Goal: Task Accomplishment & Management: Manage account settings

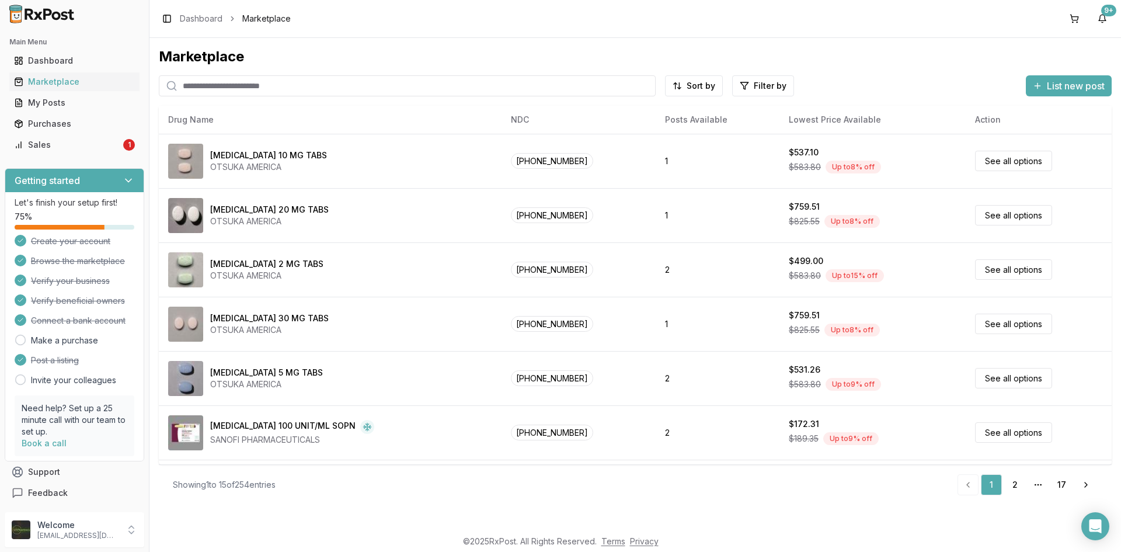
click at [52, 130] on link "Purchases" at bounding box center [74, 123] width 130 height 21
click at [52, 144] on div "Sales" at bounding box center [67, 145] width 107 height 12
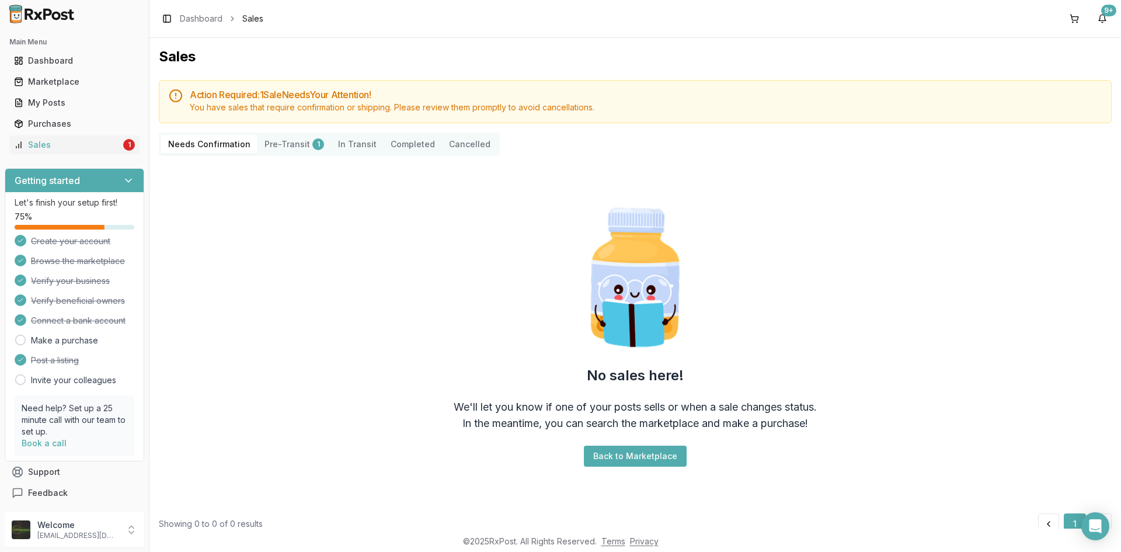
click at [292, 149] on button "Pre-Transit 1" at bounding box center [295, 144] width 74 height 19
click at [292, 147] on button "Pre-Transit 1" at bounding box center [295, 144] width 74 height 19
click at [293, 147] on button "Pre-Transit 1" at bounding box center [295, 144] width 74 height 19
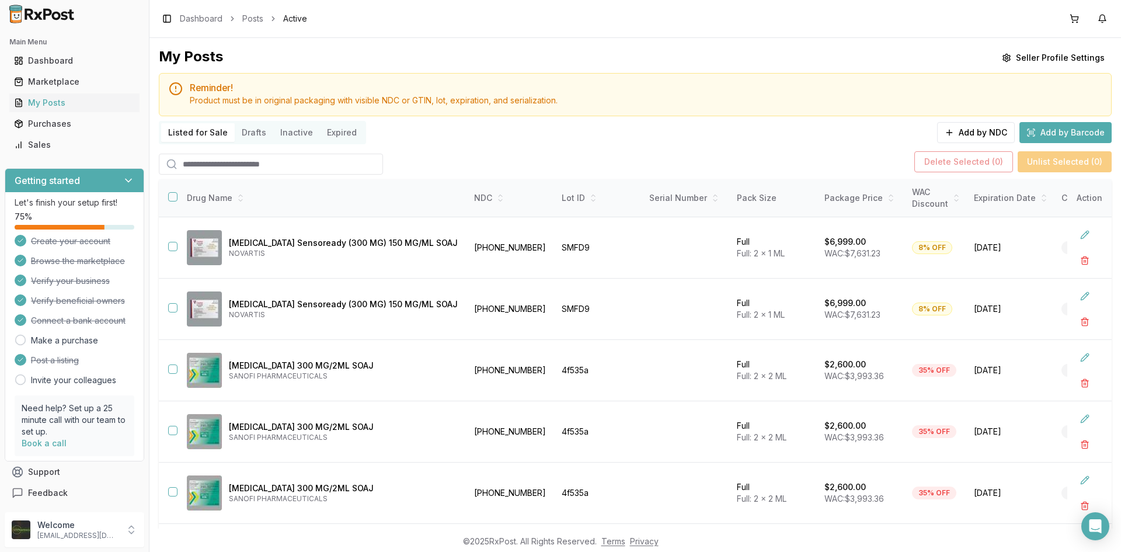
click at [197, 167] on input "search" at bounding box center [271, 164] width 224 height 21
type input "******"
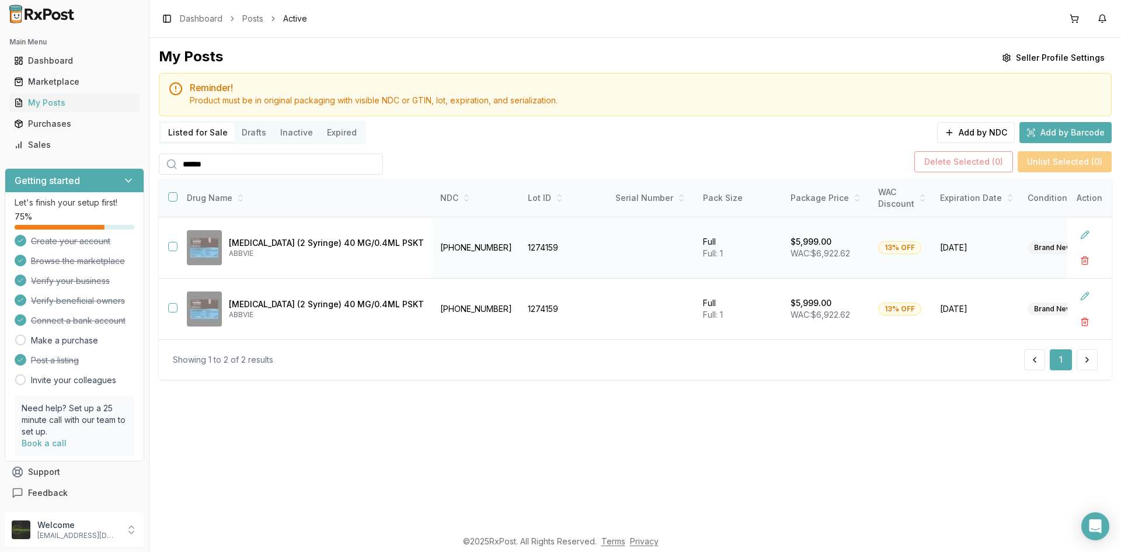
click at [169, 243] on button "button" at bounding box center [172, 246] width 9 height 9
click at [170, 304] on button "button" at bounding box center [172, 307] width 9 height 9
click at [1081, 260] on button "button" at bounding box center [1084, 260] width 21 height 21
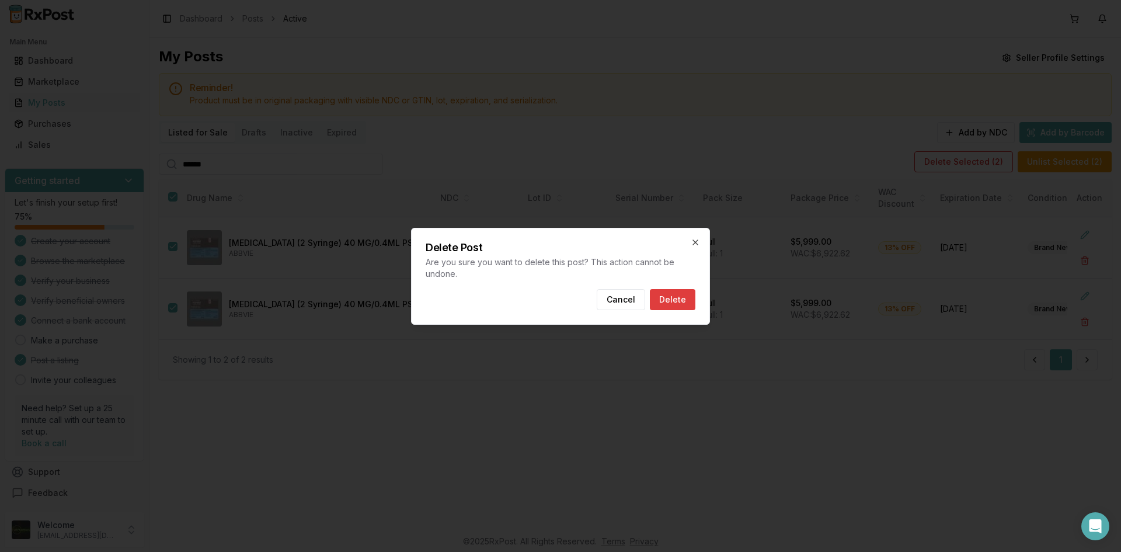
click at [678, 293] on button "Delete" at bounding box center [673, 299] width 46 height 21
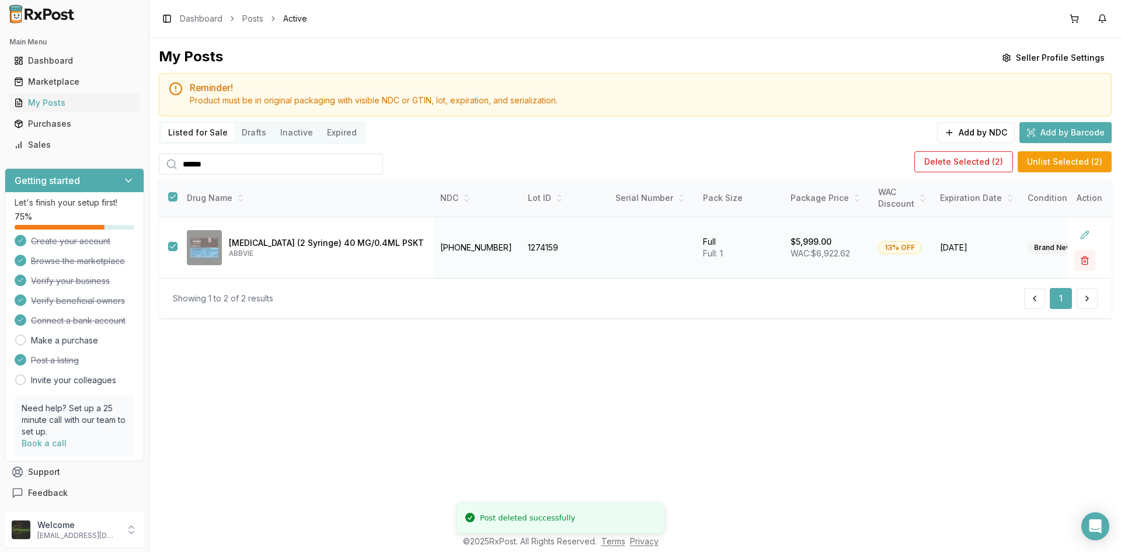
click at [1090, 259] on button "button" at bounding box center [1084, 260] width 21 height 21
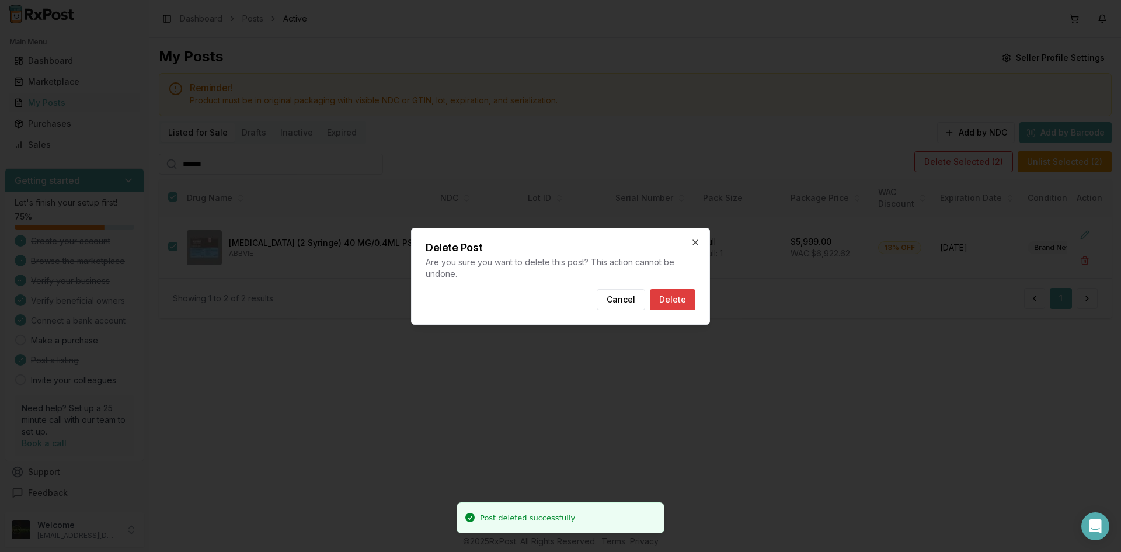
click at [674, 299] on button "Delete" at bounding box center [673, 299] width 46 height 21
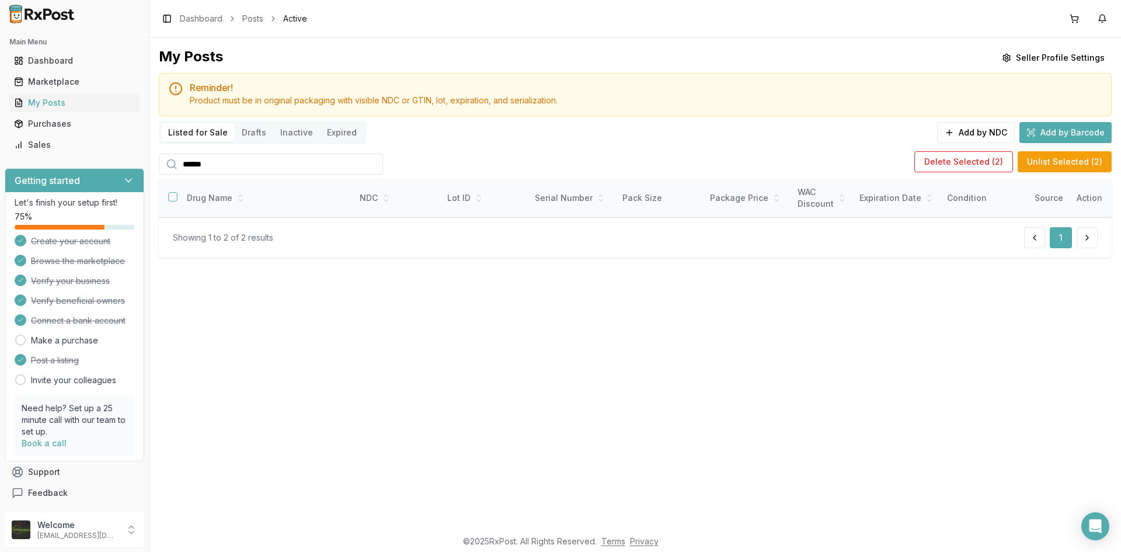
click at [122, 155] on div "Main Menu Dashboard Marketplace My Posts Purchases Sales" at bounding box center [74, 93] width 149 height 131
click at [120, 150] on div "Sales" at bounding box center [74, 145] width 121 height 12
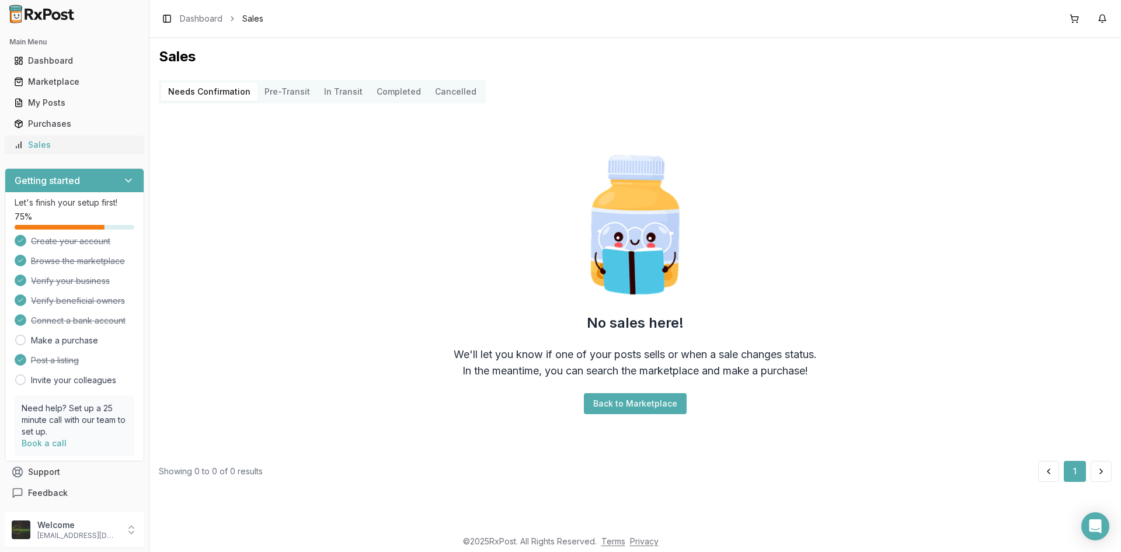
click at [35, 141] on div "Sales" at bounding box center [74, 145] width 121 height 12
click at [34, 106] on div "My Posts" at bounding box center [74, 103] width 121 height 12
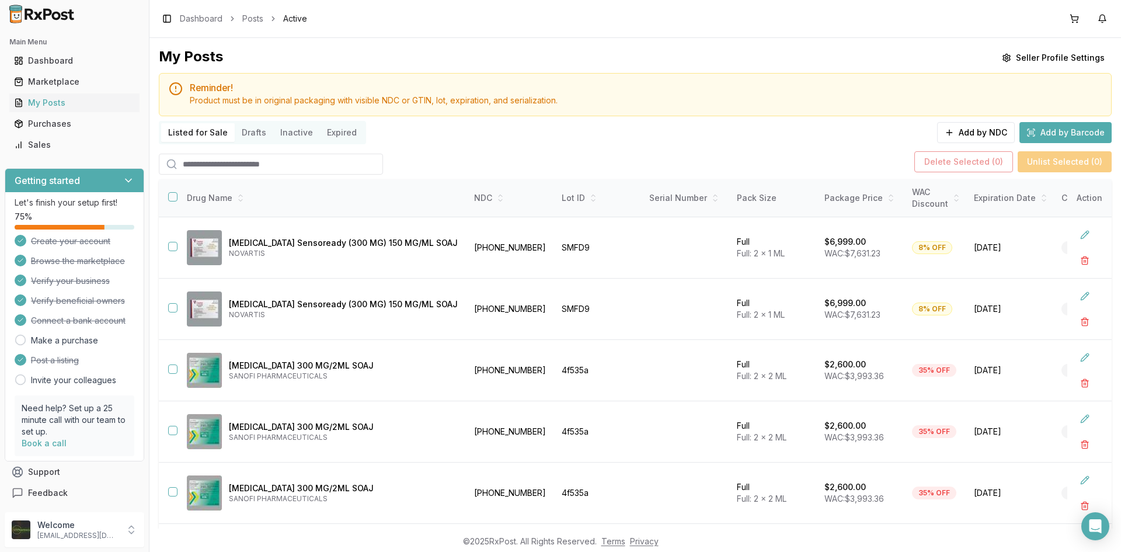
click at [277, 163] on input "search" at bounding box center [271, 164] width 224 height 21
type input "*******"
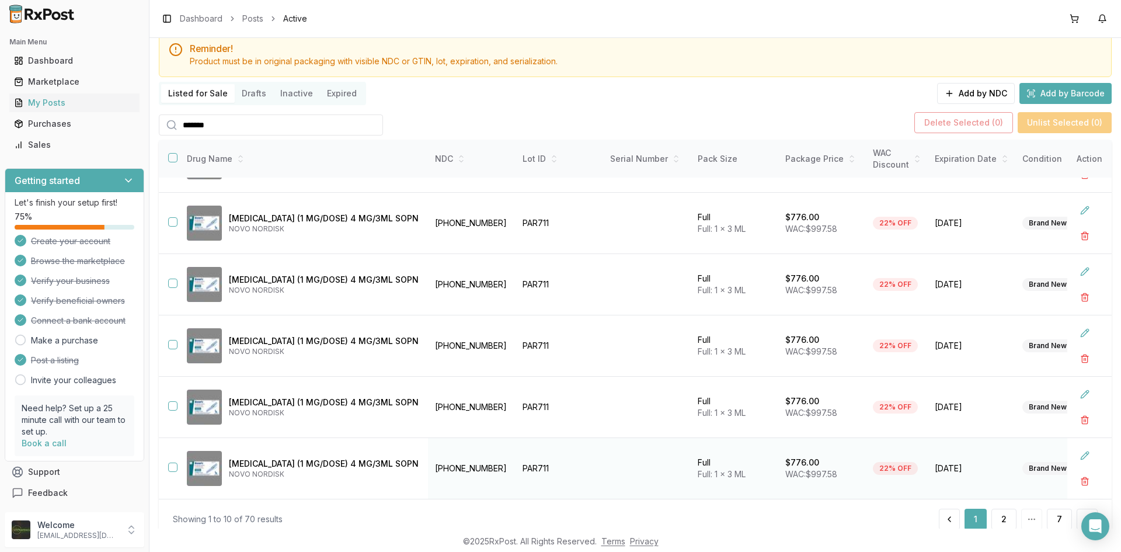
scroll to position [78, 0]
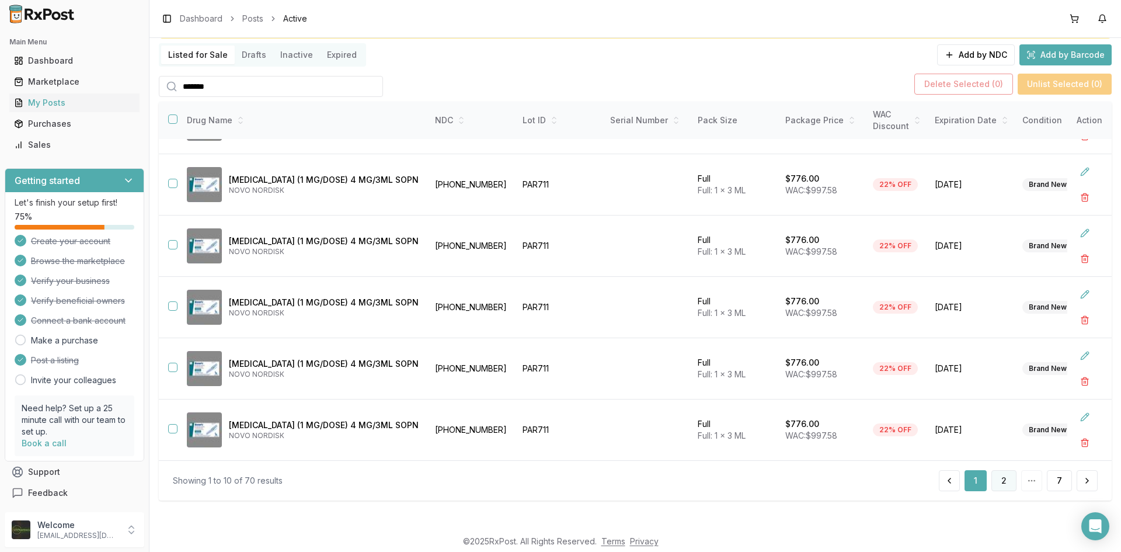
click at [1000, 486] on button "2" at bounding box center [1003, 480] width 25 height 21
click at [1003, 485] on button "3" at bounding box center [1003, 480] width 25 height 21
click at [1003, 485] on button "4" at bounding box center [1004, 480] width 26 height 21
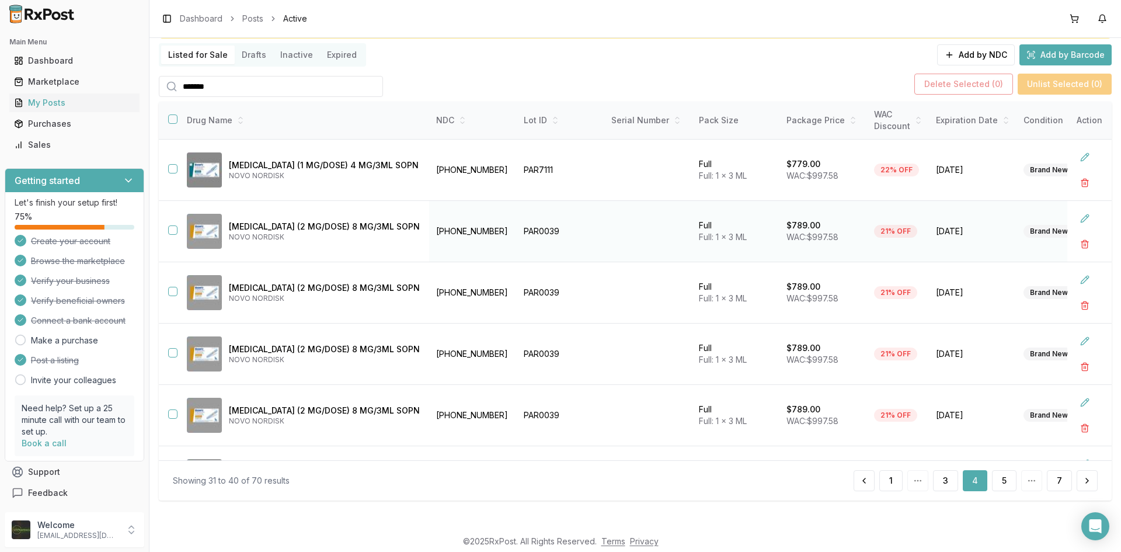
click at [169, 232] on button "button" at bounding box center [172, 229] width 9 height 9
click at [173, 293] on button "button" at bounding box center [172, 291] width 9 height 9
click at [172, 351] on button "button" at bounding box center [172, 352] width 9 height 9
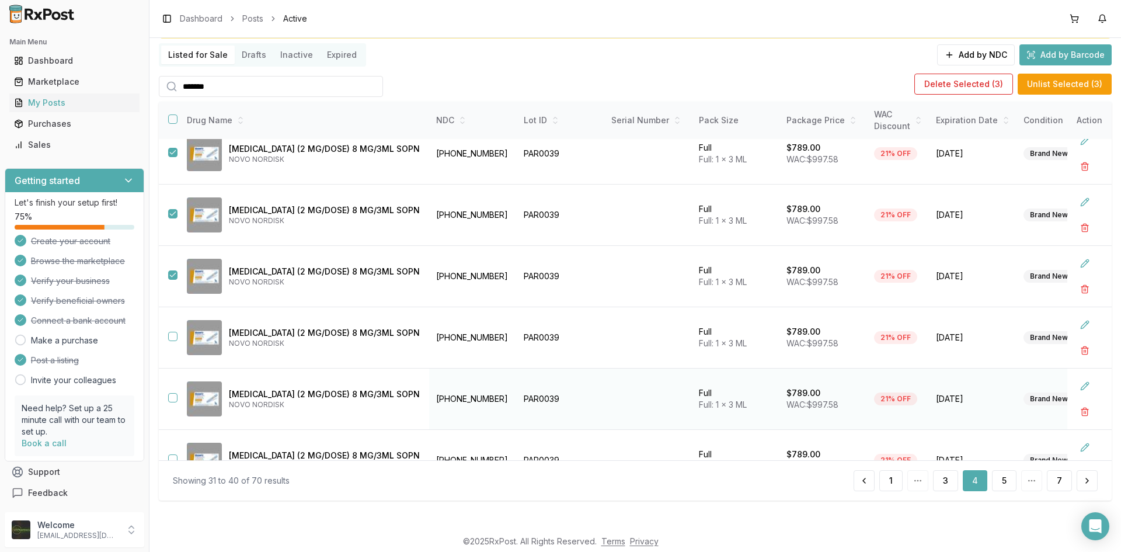
scroll to position [175, 0]
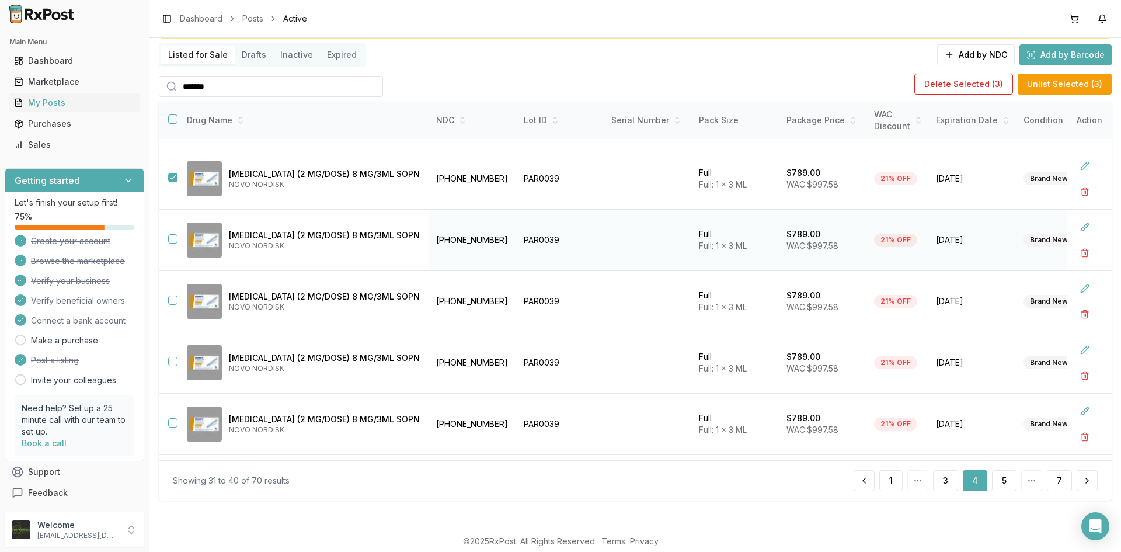
click at [172, 236] on button "button" at bounding box center [172, 238] width 9 height 9
click at [173, 301] on button "button" at bounding box center [172, 299] width 9 height 9
click at [173, 359] on button "button" at bounding box center [172, 361] width 9 height 9
click at [171, 423] on button "button" at bounding box center [172, 422] width 9 height 9
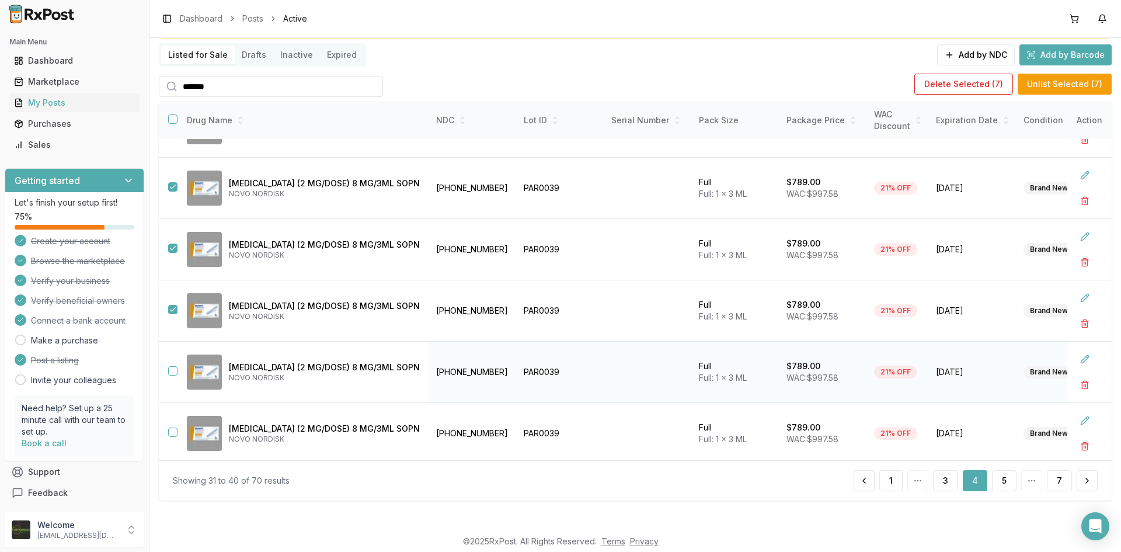
scroll to position [297, 0]
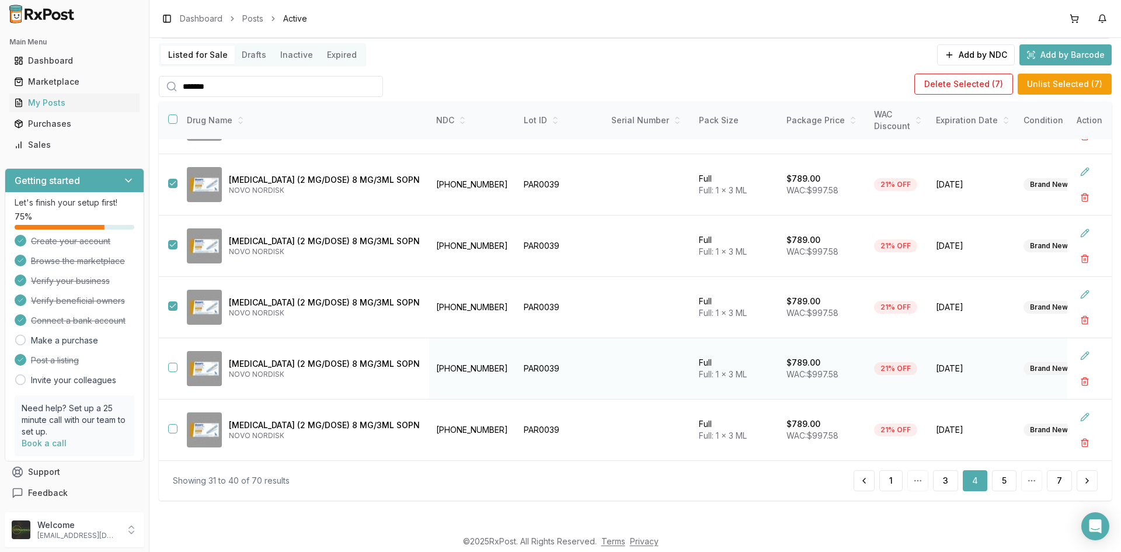
click at [170, 363] on button "button" at bounding box center [172, 367] width 9 height 9
click at [174, 425] on button "button" at bounding box center [172, 428] width 9 height 9
click at [949, 85] on button "Delete Selected ( 9 )" at bounding box center [963, 84] width 99 height 21
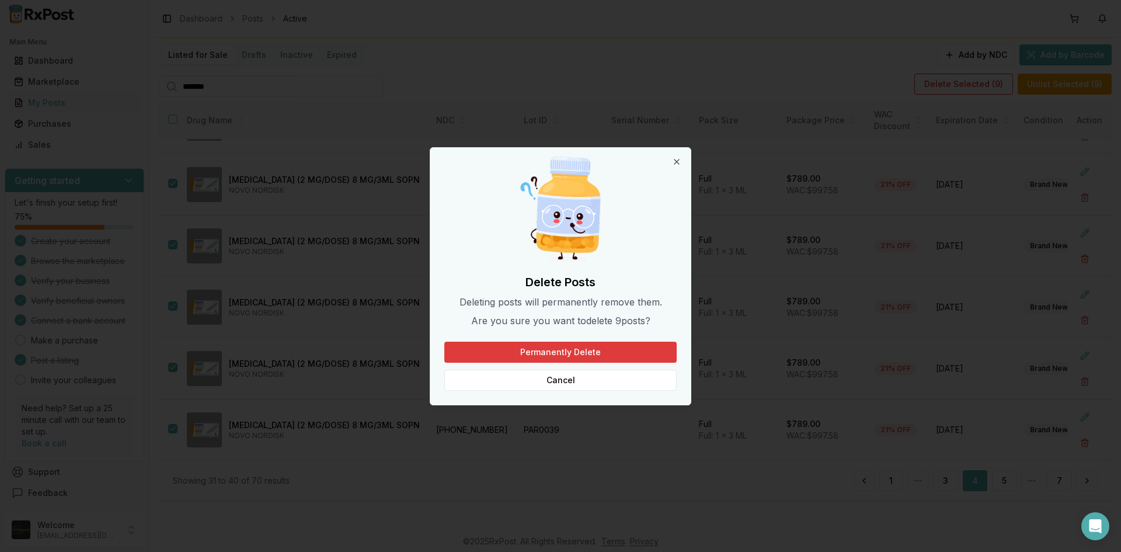
click at [565, 357] on button "Permanently Delete" at bounding box center [560, 352] width 232 height 21
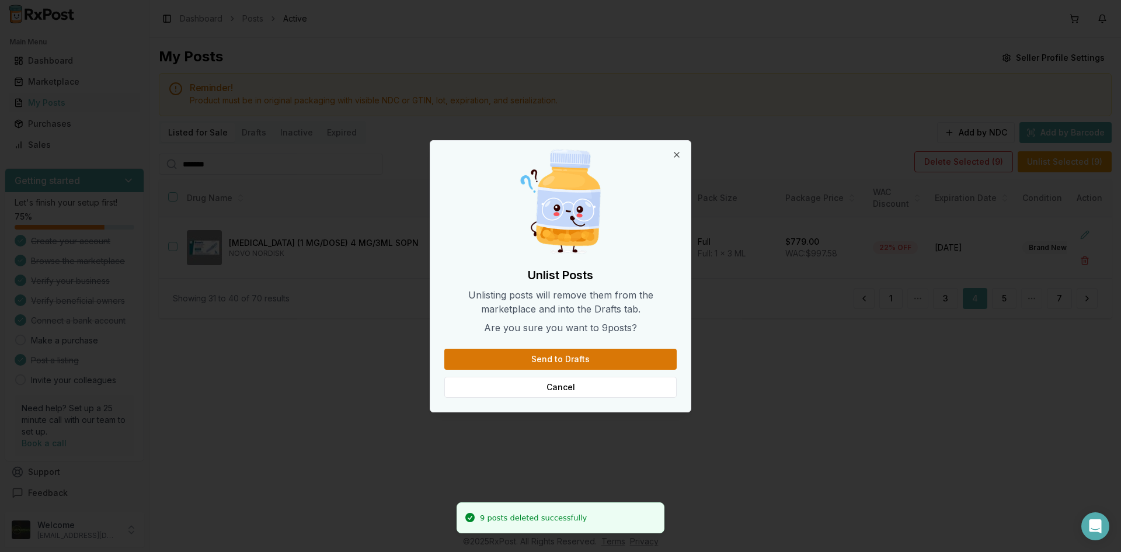
scroll to position [0, 0]
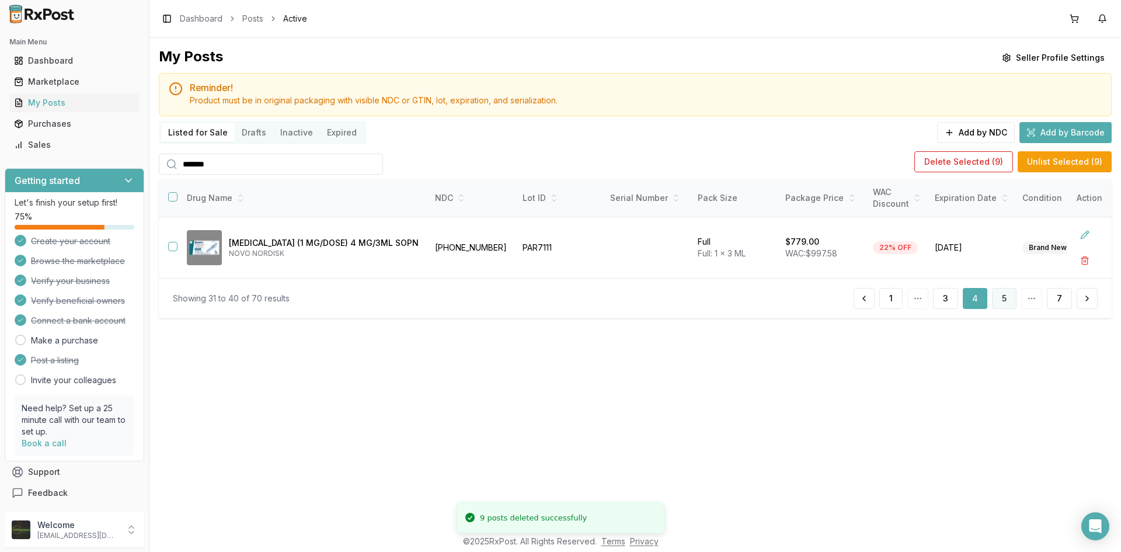
click at [1005, 305] on button "5" at bounding box center [1004, 298] width 25 height 21
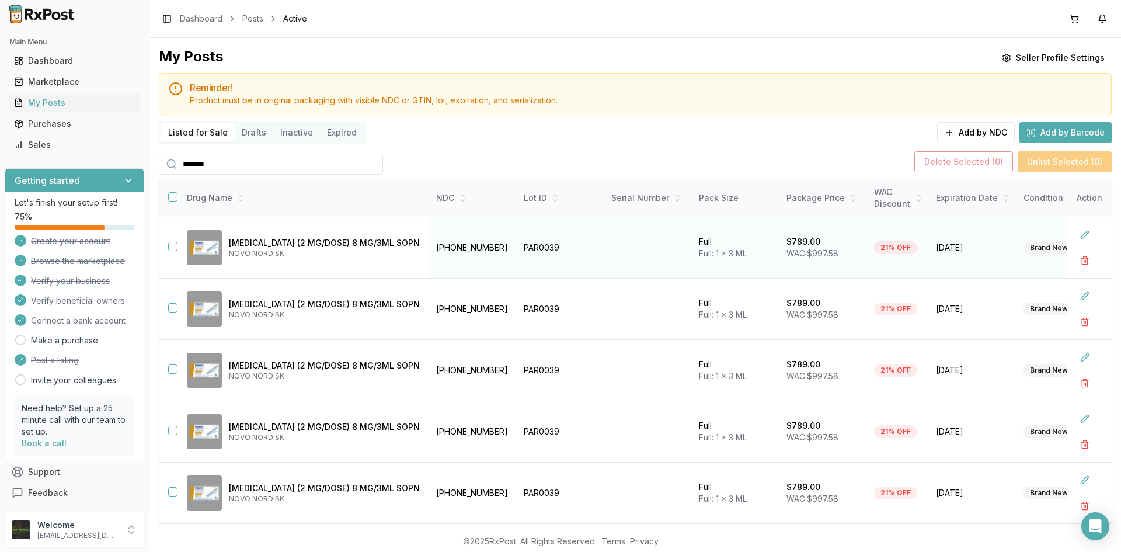
click at [170, 246] on button "button" at bounding box center [172, 246] width 9 height 9
click at [173, 304] on button "button" at bounding box center [172, 307] width 9 height 9
click at [171, 194] on button "button" at bounding box center [172, 196] width 9 height 9
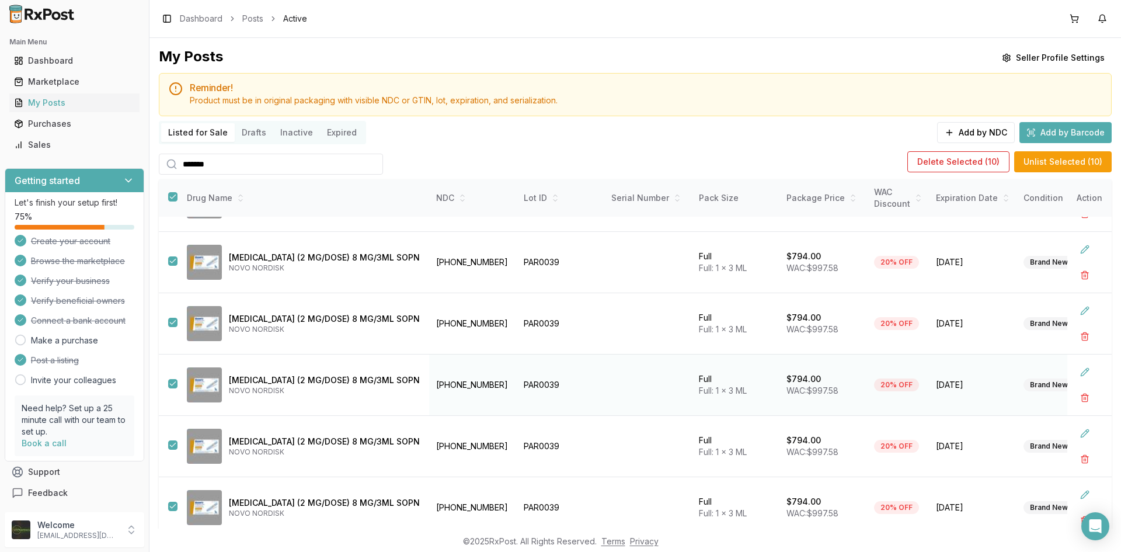
scroll to position [297, 0]
click at [975, 162] on button "Delete Selected ( 10 )" at bounding box center [958, 161] width 102 height 21
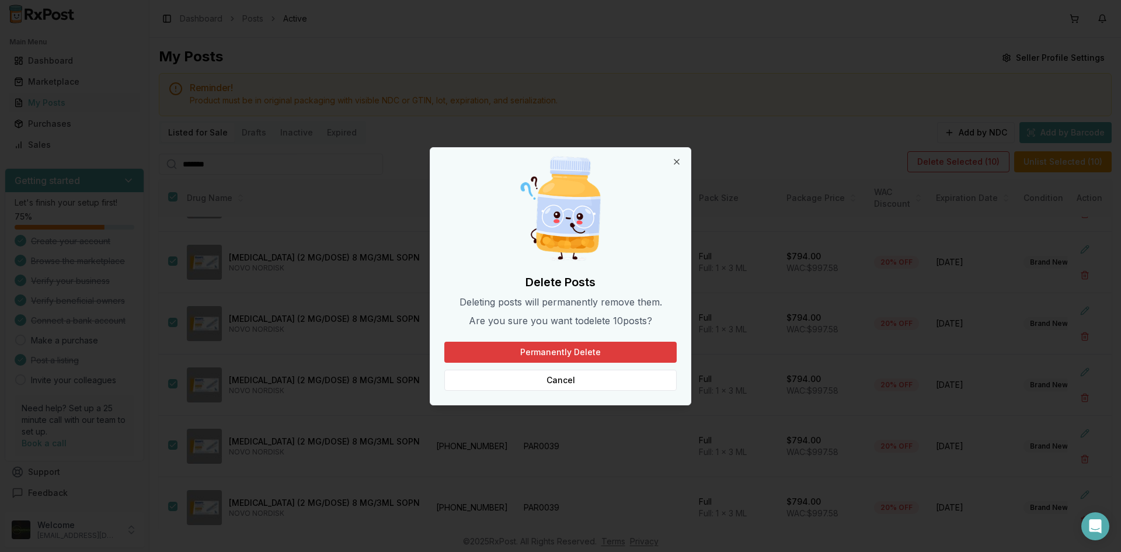
click at [517, 349] on button "Permanently Delete" at bounding box center [560, 352] width 232 height 21
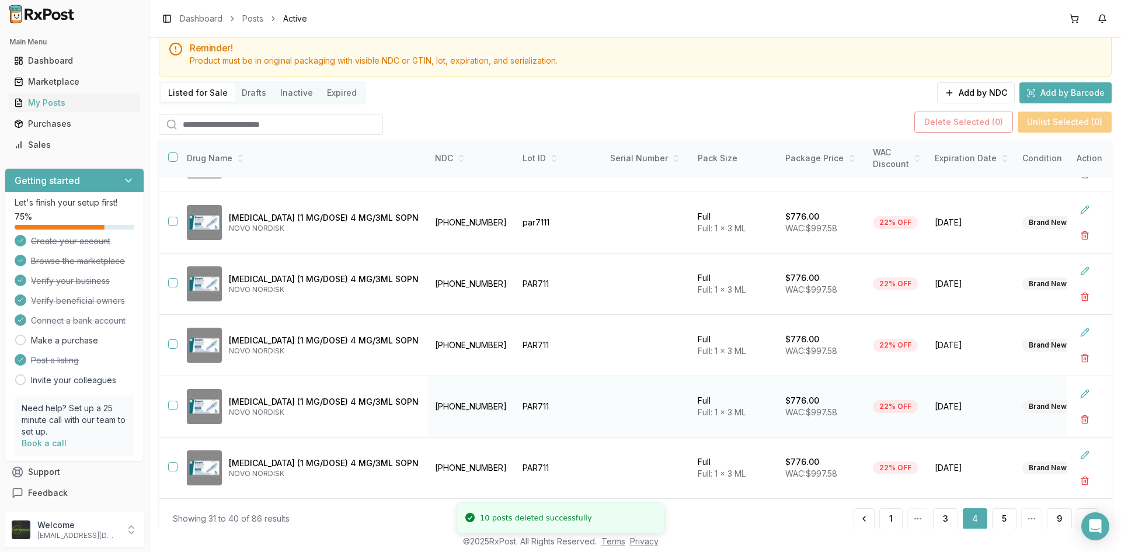
scroll to position [78, 0]
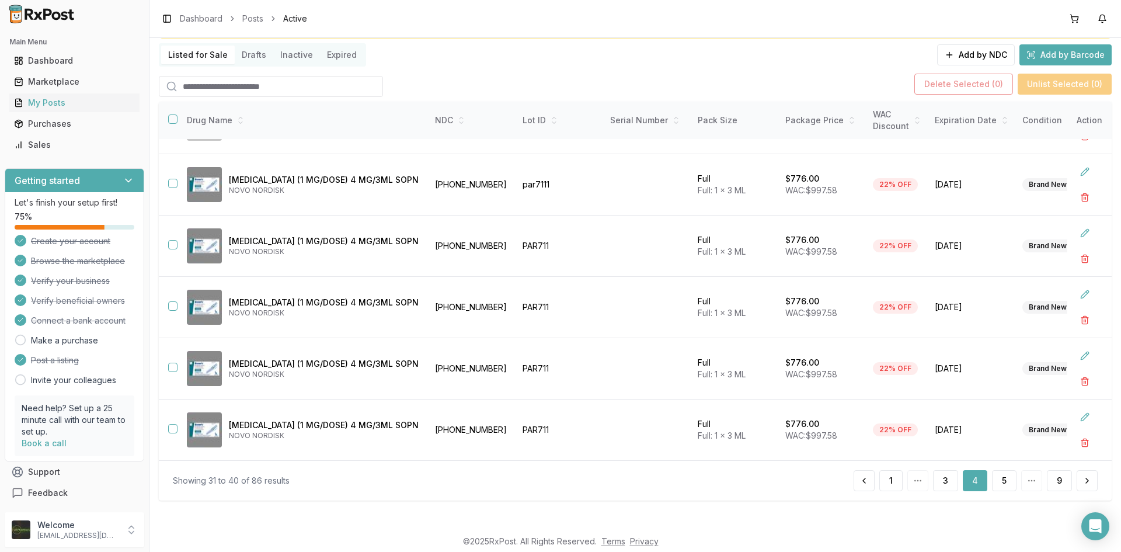
click at [240, 91] on input "search" at bounding box center [271, 86] width 224 height 21
type input "*******"
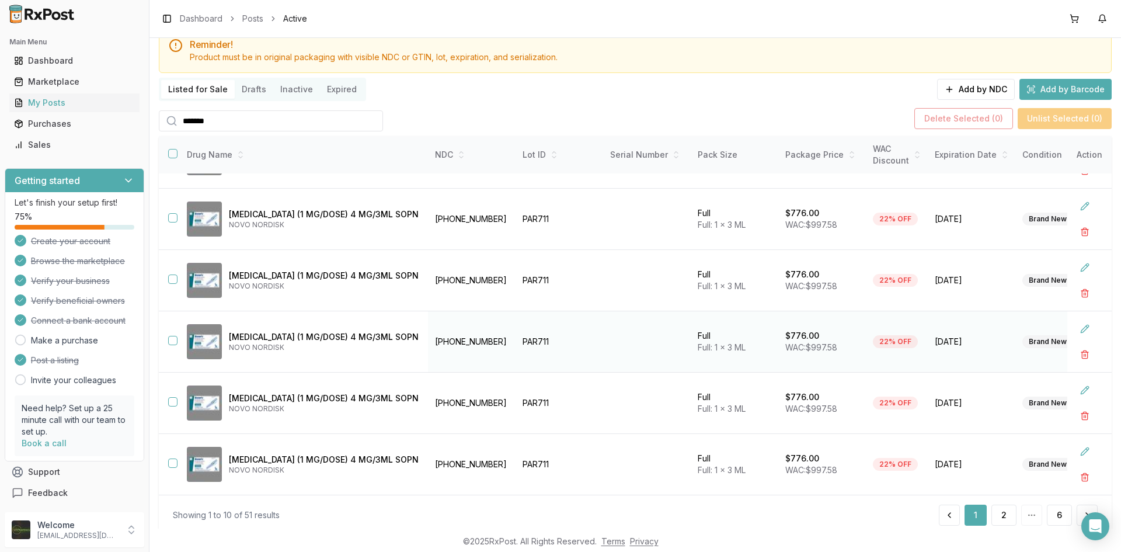
scroll to position [78, 0]
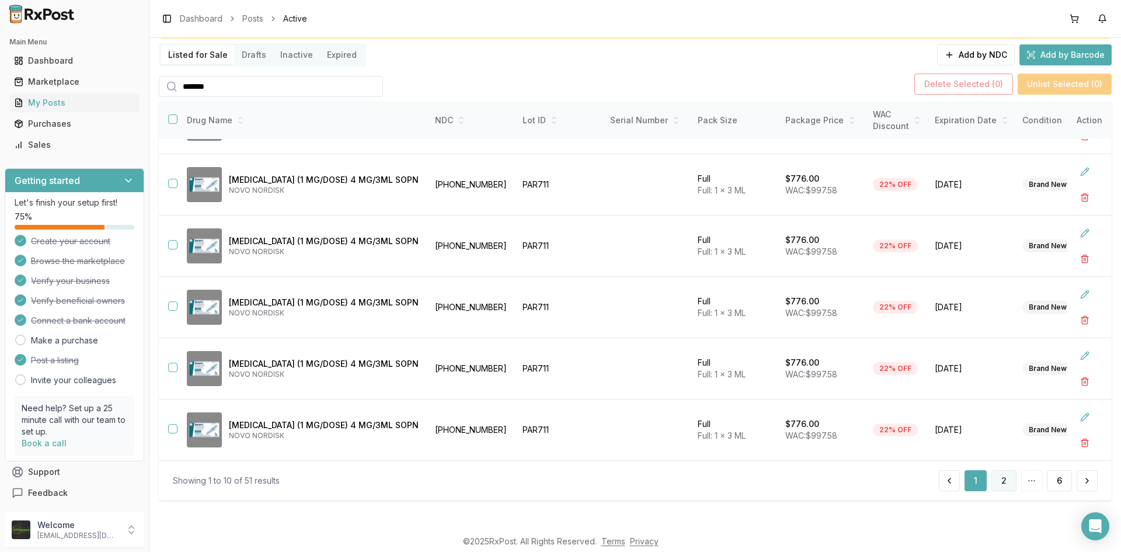
click at [997, 481] on button "2" at bounding box center [1003, 480] width 25 height 21
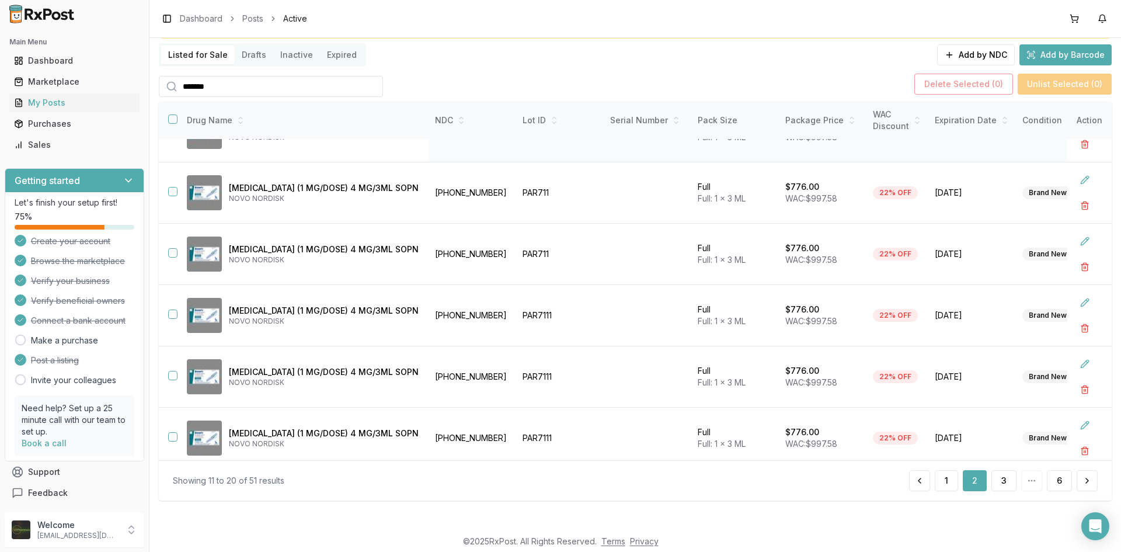
scroll to position [297, 0]
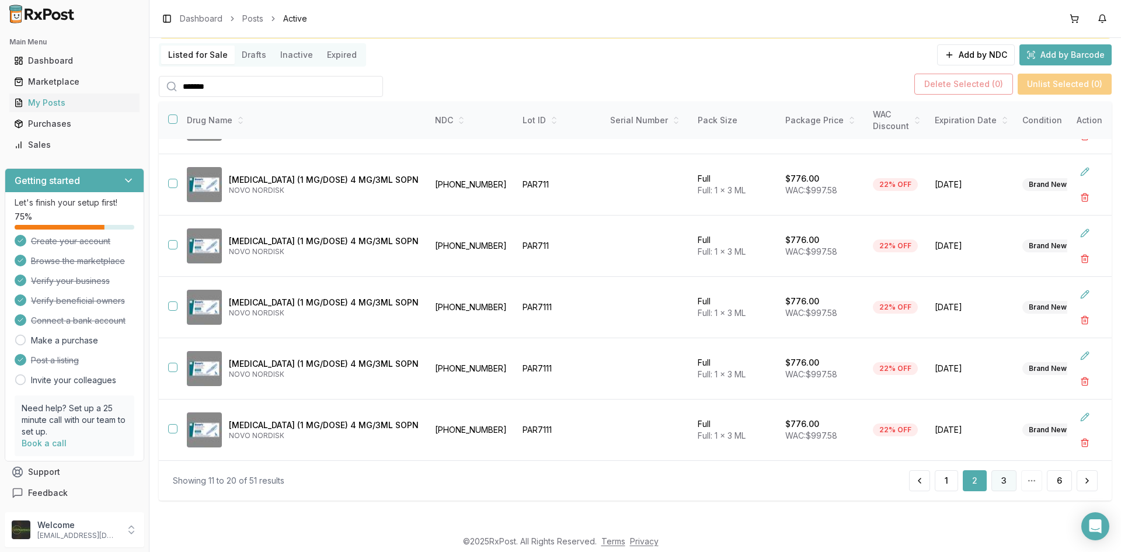
click at [999, 487] on button "3" at bounding box center [1003, 480] width 25 height 21
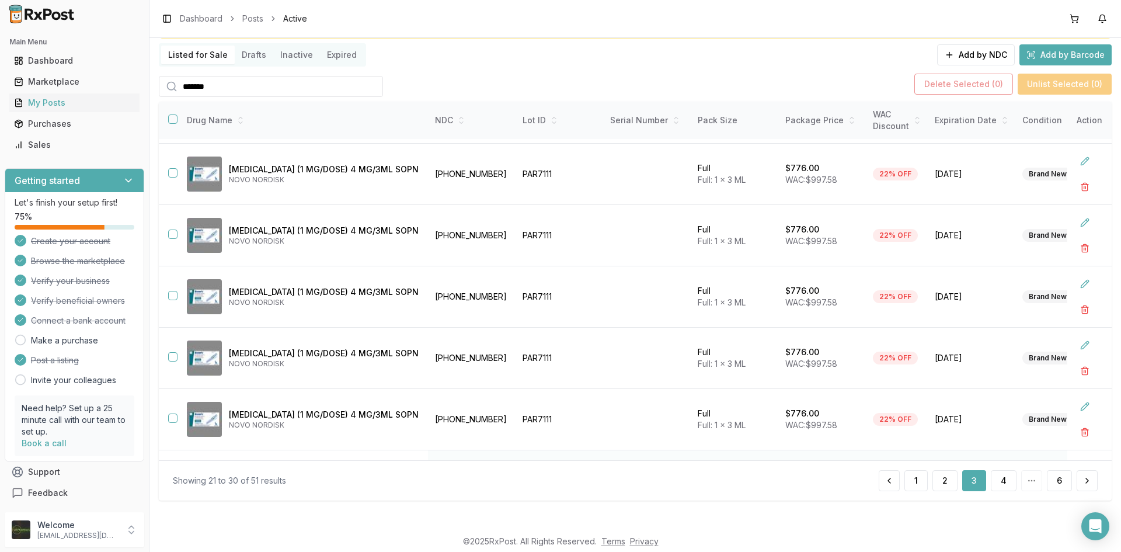
scroll to position [297, 0]
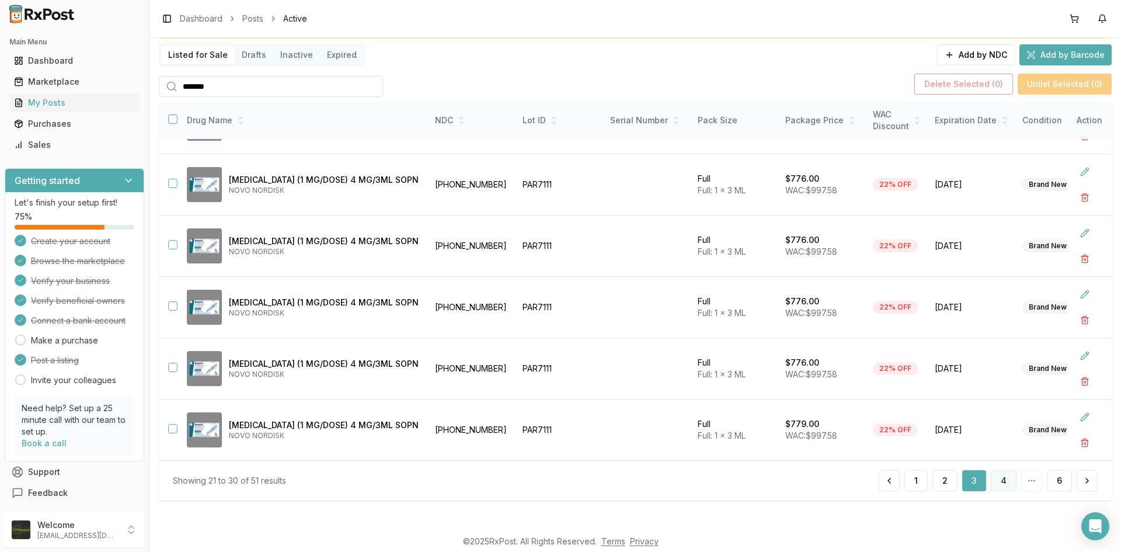
click at [1002, 482] on button "4" at bounding box center [1004, 480] width 26 height 21
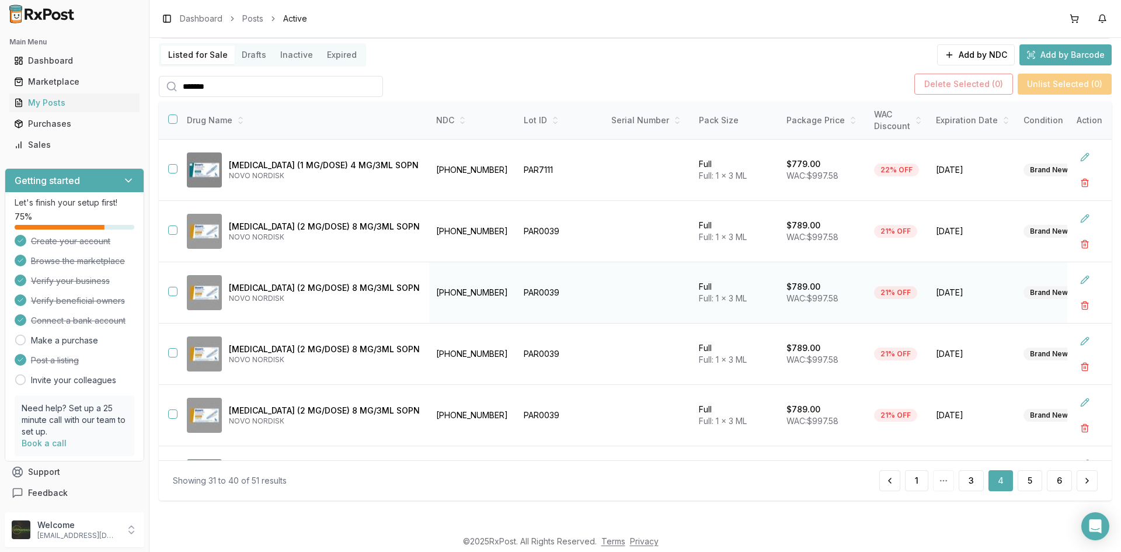
drag, startPoint x: 171, startPoint y: 229, endPoint x: 177, endPoint y: 279, distance: 50.0
click at [171, 230] on button "button" at bounding box center [172, 229] width 9 height 9
click at [175, 292] on button "button" at bounding box center [172, 291] width 9 height 9
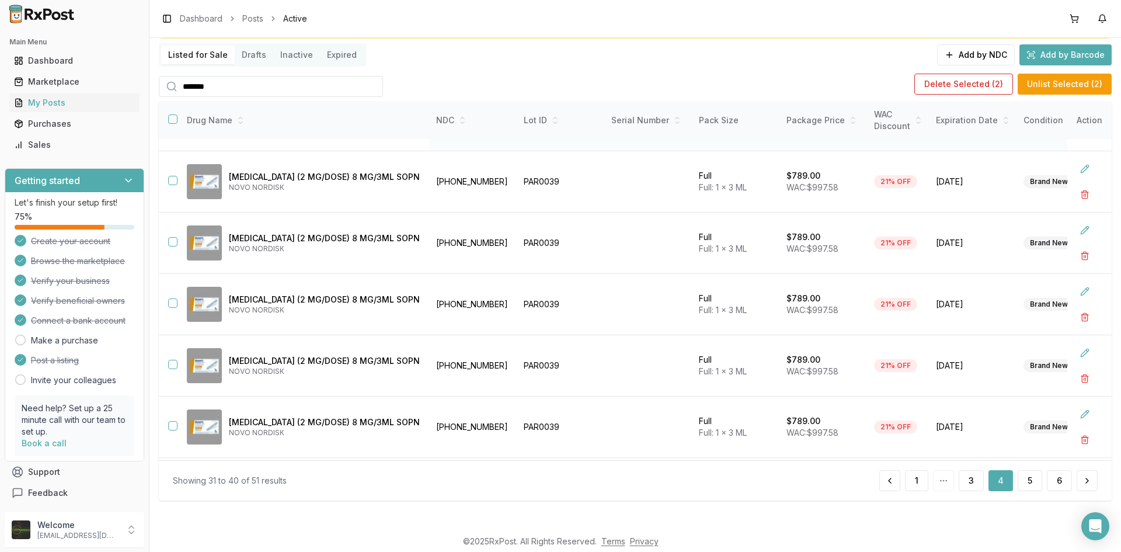
scroll to position [58, 0]
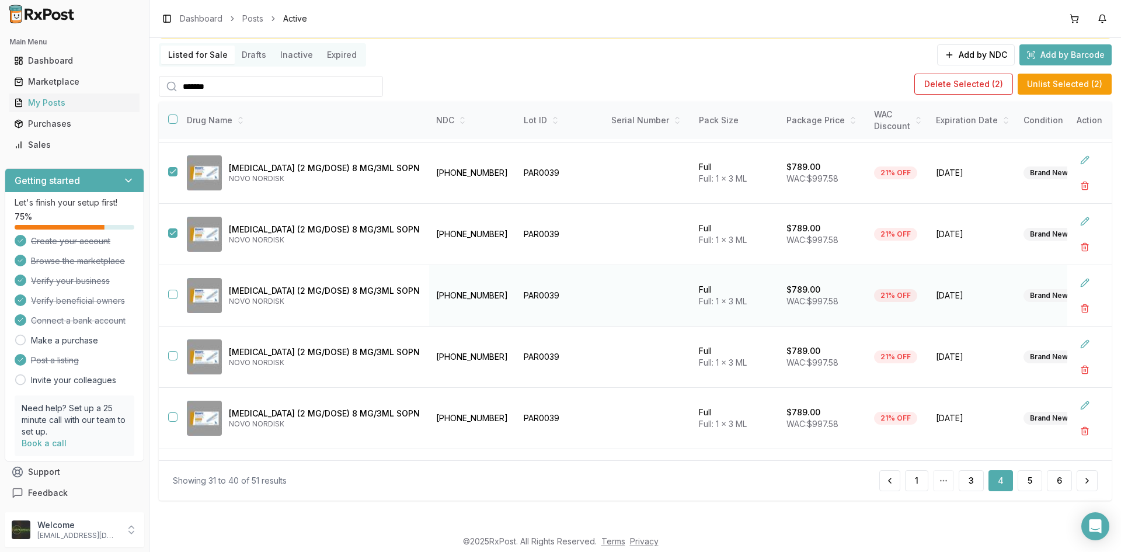
click at [175, 290] on button "button" at bounding box center [172, 294] width 9 height 9
drag, startPoint x: 173, startPoint y: 355, endPoint x: 173, endPoint y: 364, distance: 8.8
click at [173, 358] on button "button" at bounding box center [172, 355] width 9 height 9
click at [173, 418] on button "button" at bounding box center [172, 416] width 9 height 9
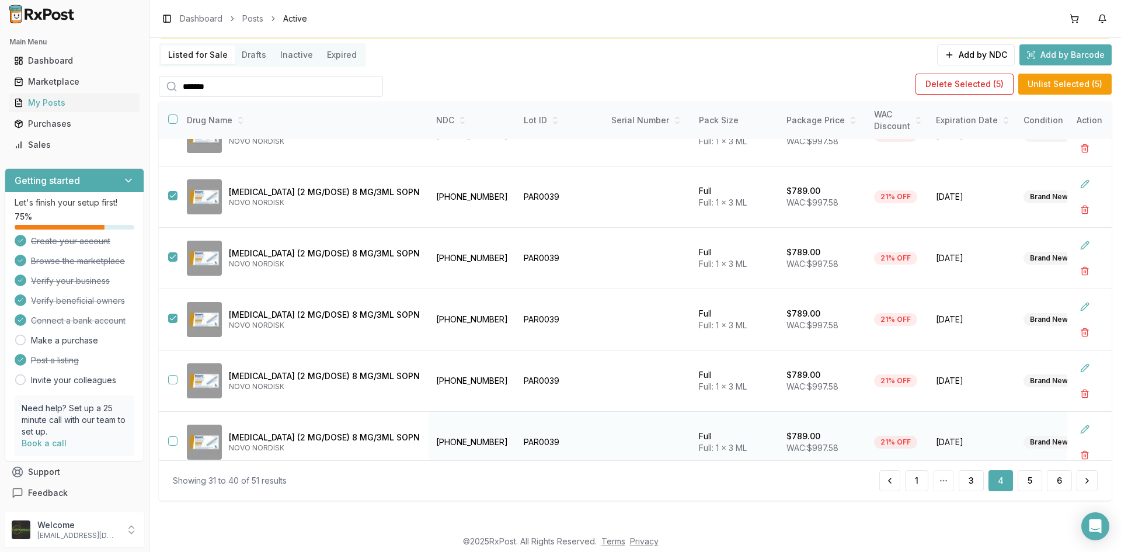
scroll to position [292, 0]
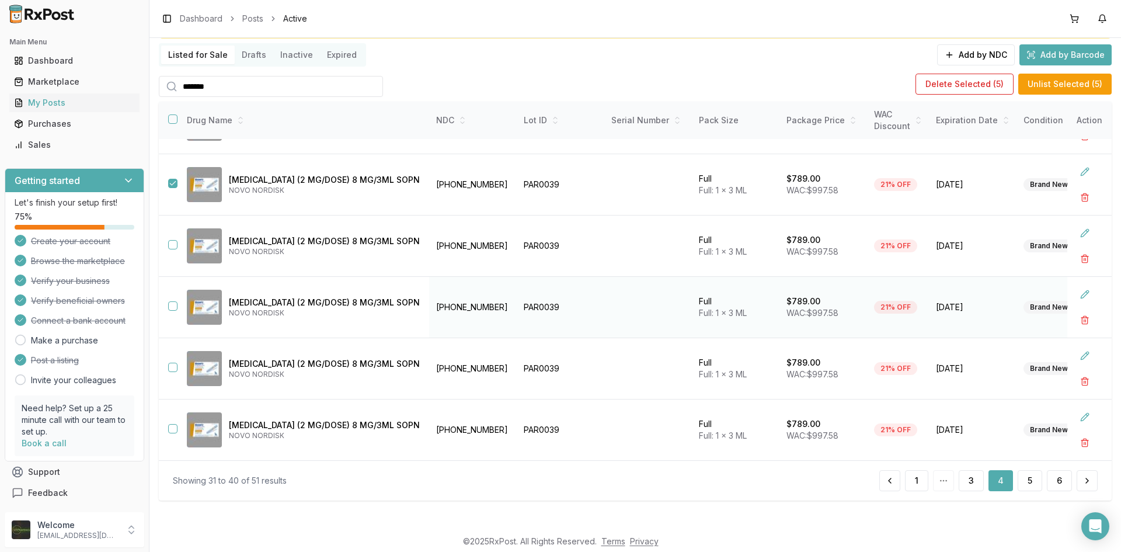
drag, startPoint x: 172, startPoint y: 246, endPoint x: 166, endPoint y: 288, distance: 42.4
click at [172, 252] on td at bounding box center [168, 245] width 19 height 61
click at [172, 242] on button "button" at bounding box center [172, 244] width 9 height 9
click at [173, 305] on button "button" at bounding box center [172, 305] width 9 height 9
click at [172, 365] on button "button" at bounding box center [172, 367] width 9 height 9
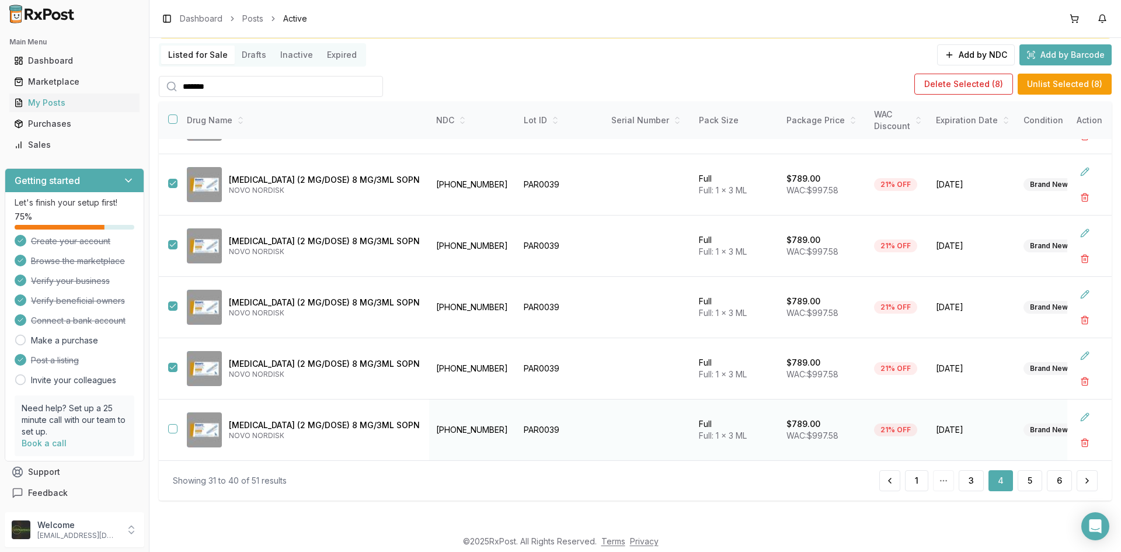
click at [169, 431] on td at bounding box center [168, 429] width 19 height 61
click at [170, 430] on button "button" at bounding box center [172, 428] width 9 height 9
click at [950, 83] on button "Delete Selected ( 9 )" at bounding box center [963, 84] width 99 height 21
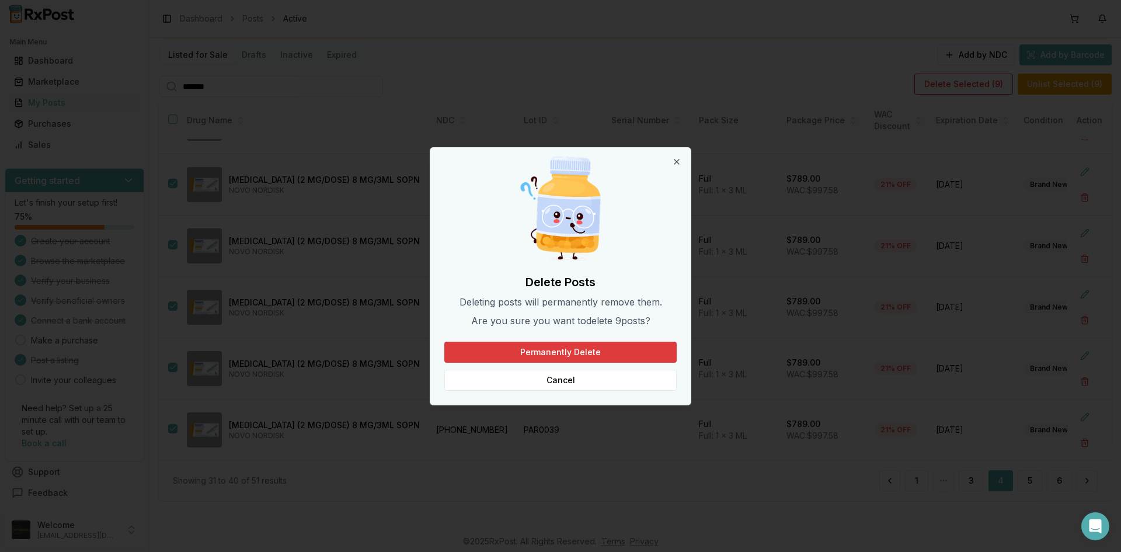
click at [643, 352] on button "Permanently Delete" at bounding box center [560, 352] width 232 height 21
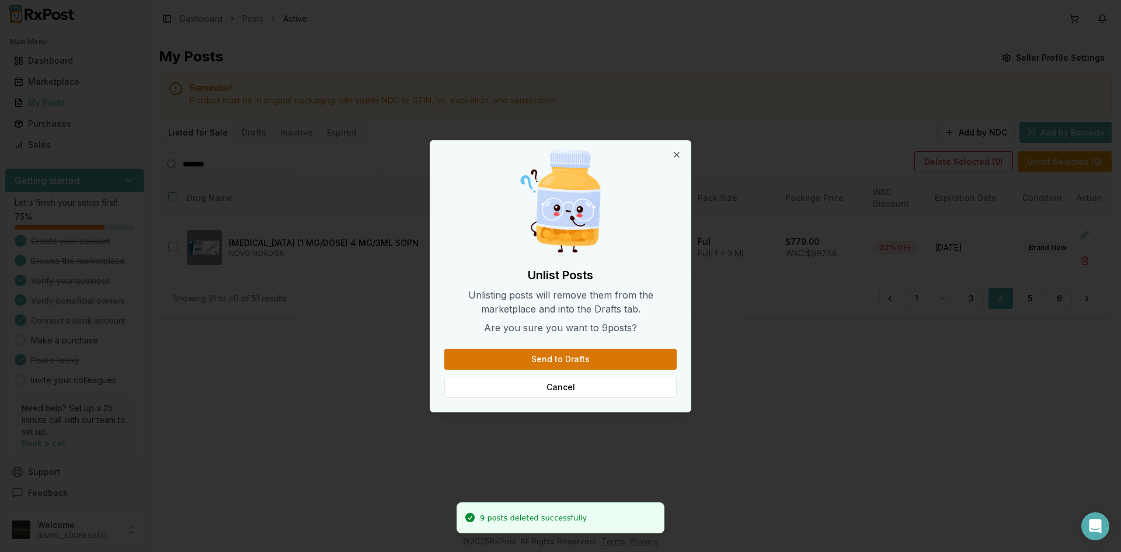
scroll to position [0, 0]
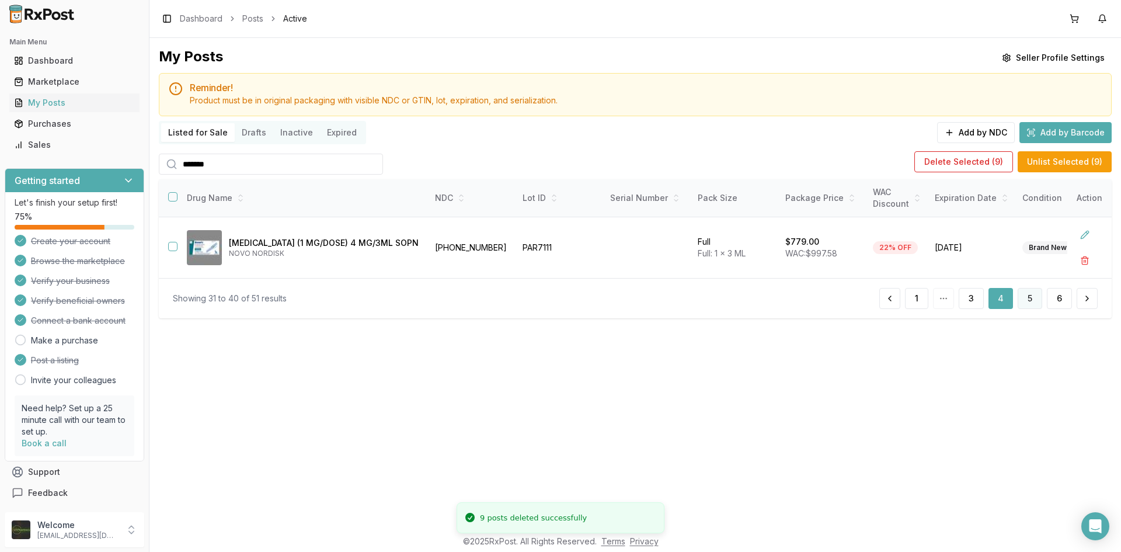
click at [1032, 303] on button "5" at bounding box center [1030, 298] width 25 height 21
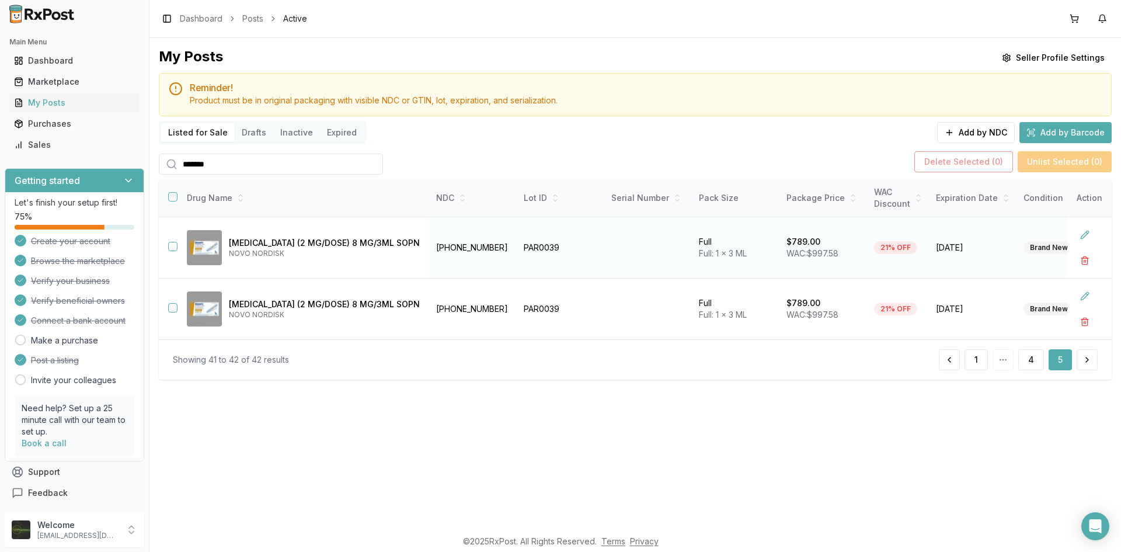
drag, startPoint x: 172, startPoint y: 246, endPoint x: 176, endPoint y: 276, distance: 30.1
click at [174, 251] on td at bounding box center [168, 247] width 19 height 61
click at [171, 249] on button "button" at bounding box center [172, 246] width 9 height 9
click at [173, 307] on button "button" at bounding box center [172, 307] width 9 height 9
click at [947, 160] on button "Delete Selected ( 2 )" at bounding box center [963, 161] width 99 height 21
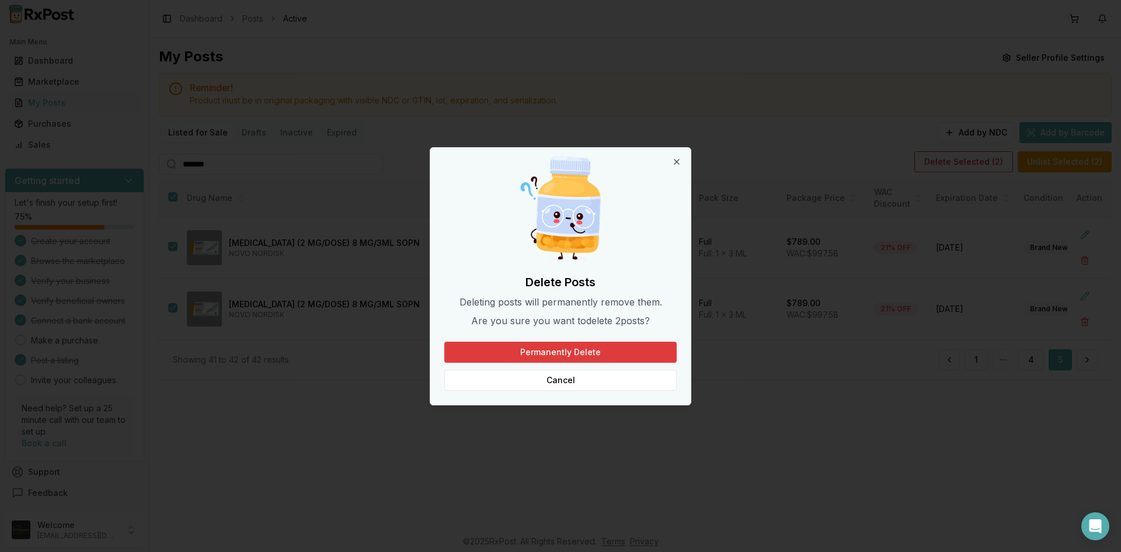
click at [601, 352] on button "Permanently Delete" at bounding box center [560, 352] width 232 height 21
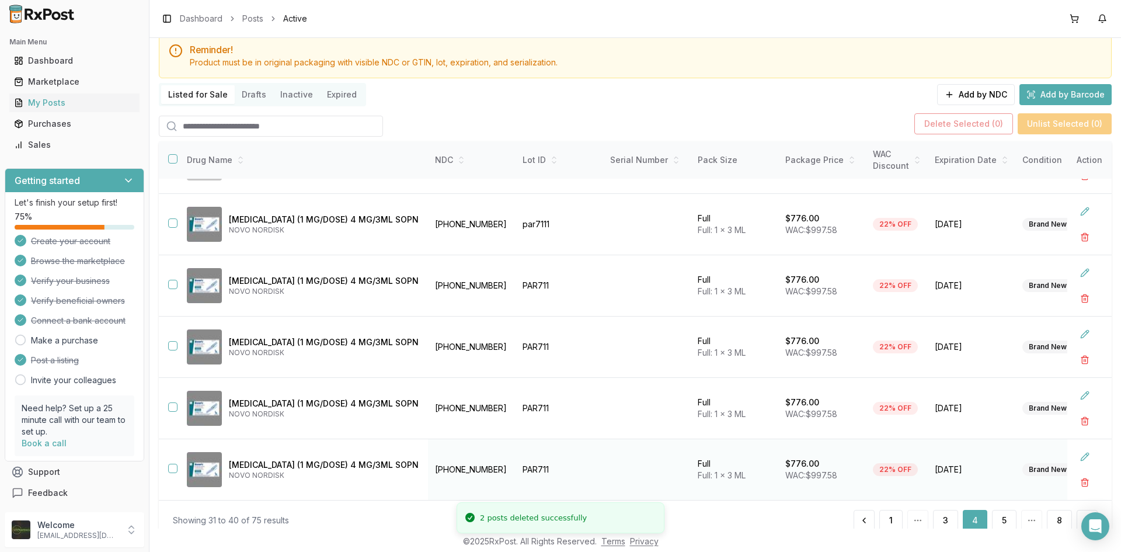
scroll to position [78, 0]
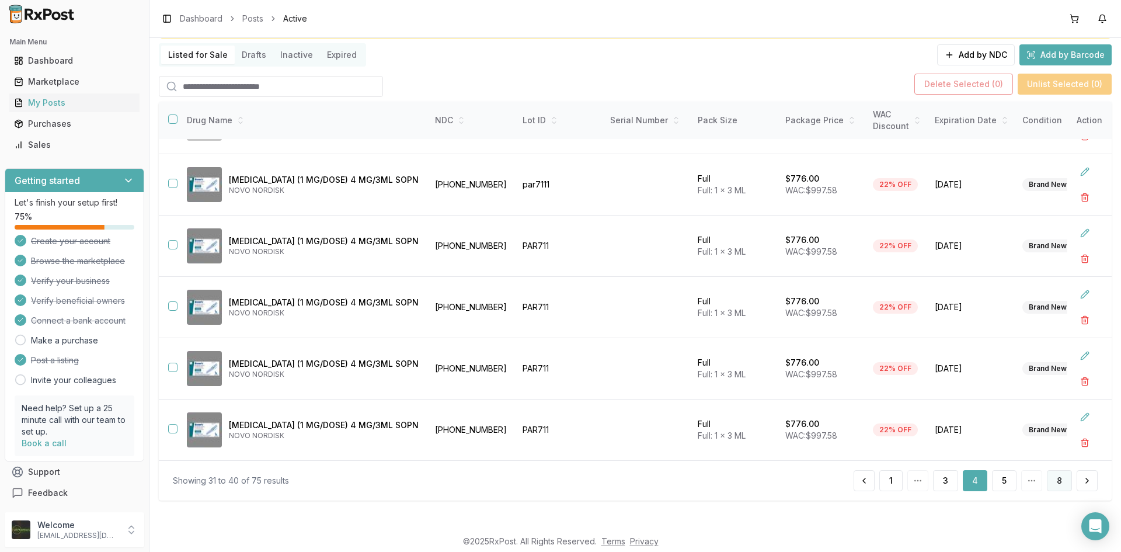
click at [1057, 476] on button "8" at bounding box center [1059, 480] width 25 height 21
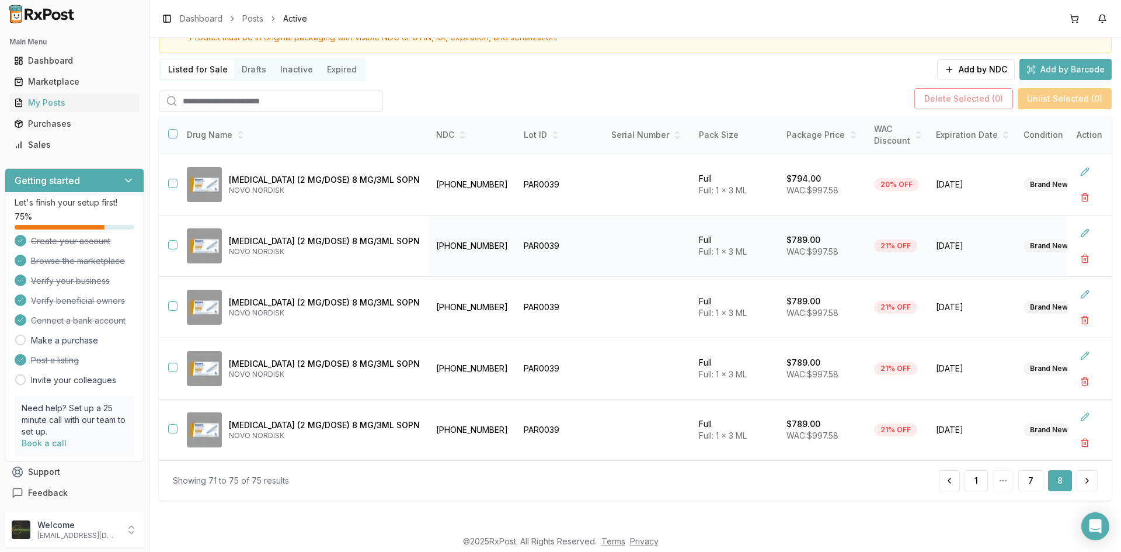
scroll to position [68, 0]
click at [972, 99] on div "Delete Selected ( 0 ) Unlist Selected ( 0 )" at bounding box center [1012, 98] width 197 height 21
click at [176, 131] on button "button" at bounding box center [172, 133] width 9 height 9
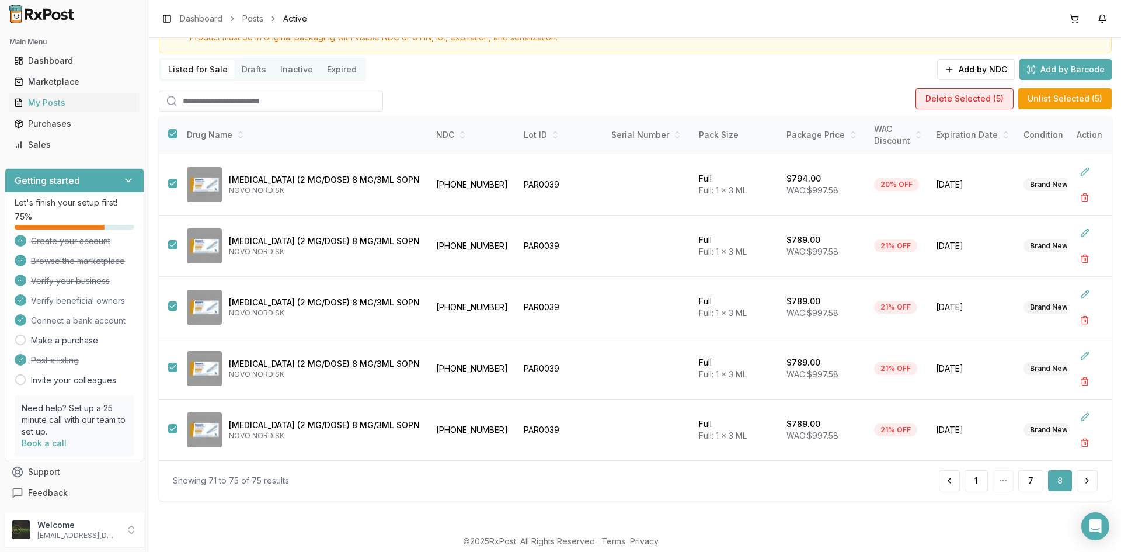
click at [931, 100] on button "Delete Selected ( 5 )" at bounding box center [965, 98] width 98 height 21
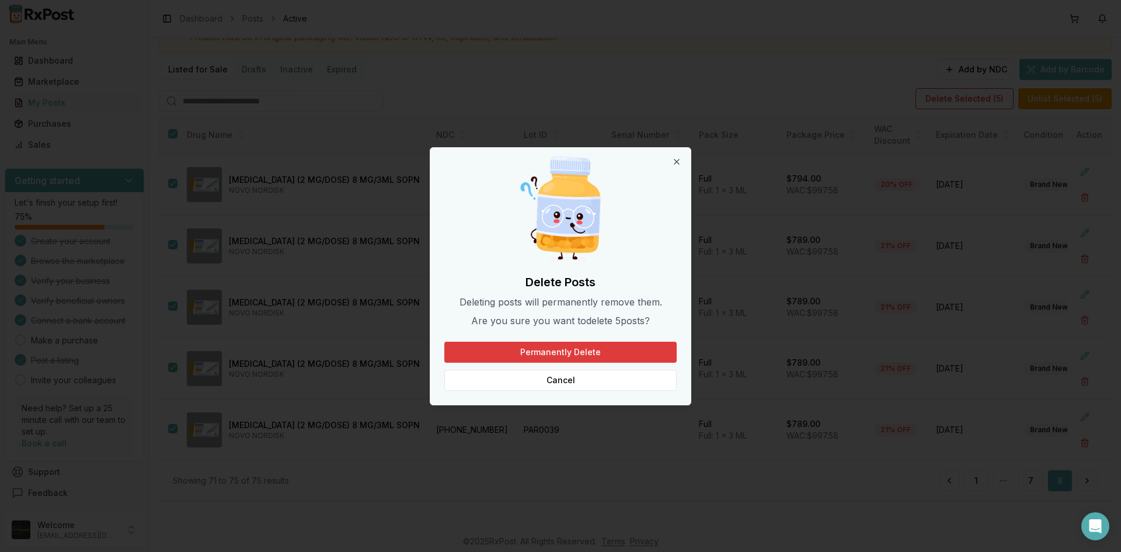
click at [545, 351] on button "Permanently Delete" at bounding box center [560, 352] width 232 height 21
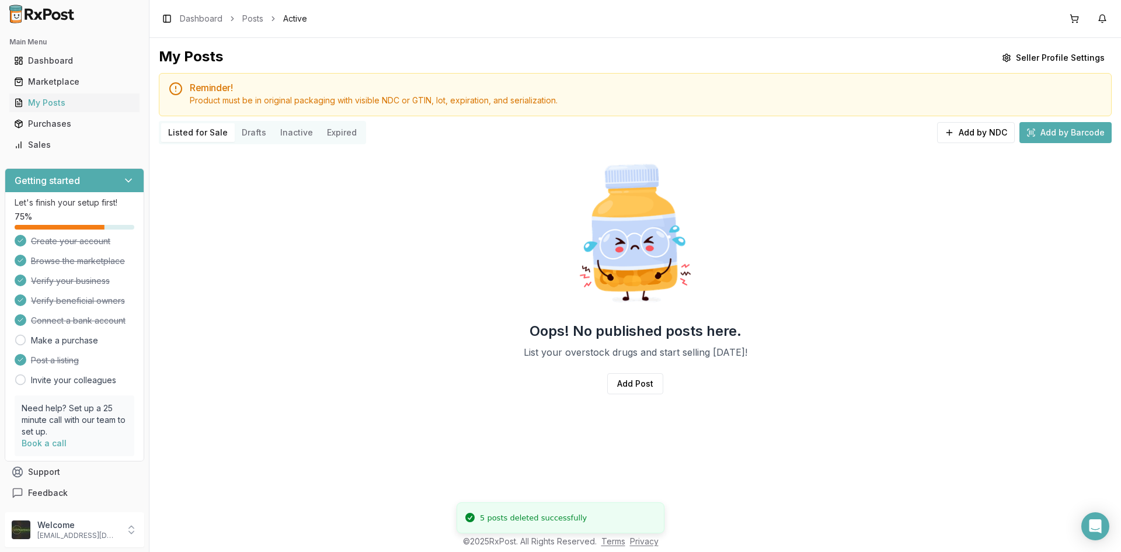
scroll to position [0, 0]
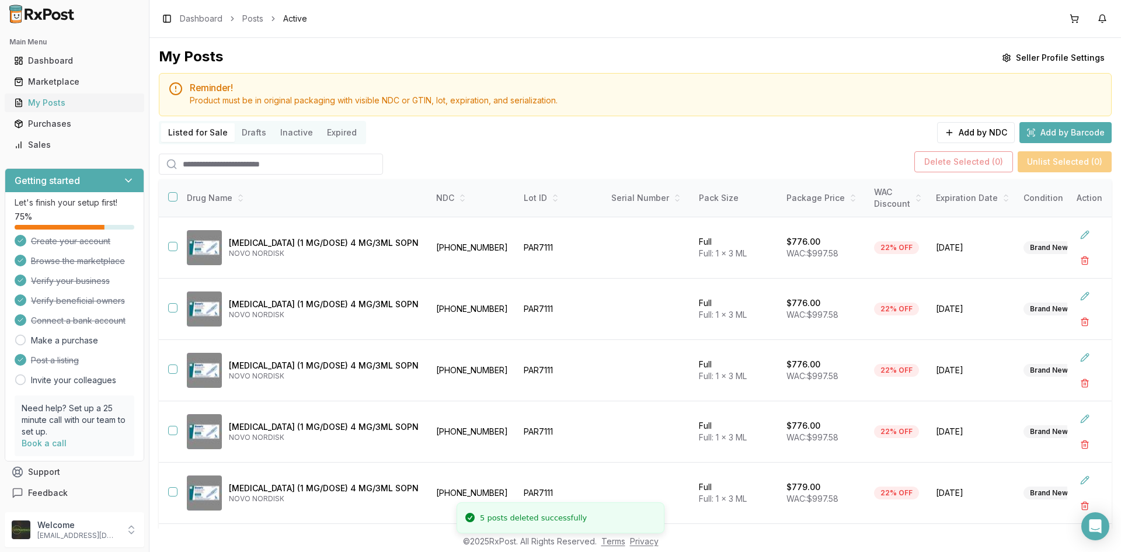
click at [49, 99] on div "My Posts" at bounding box center [74, 103] width 121 height 12
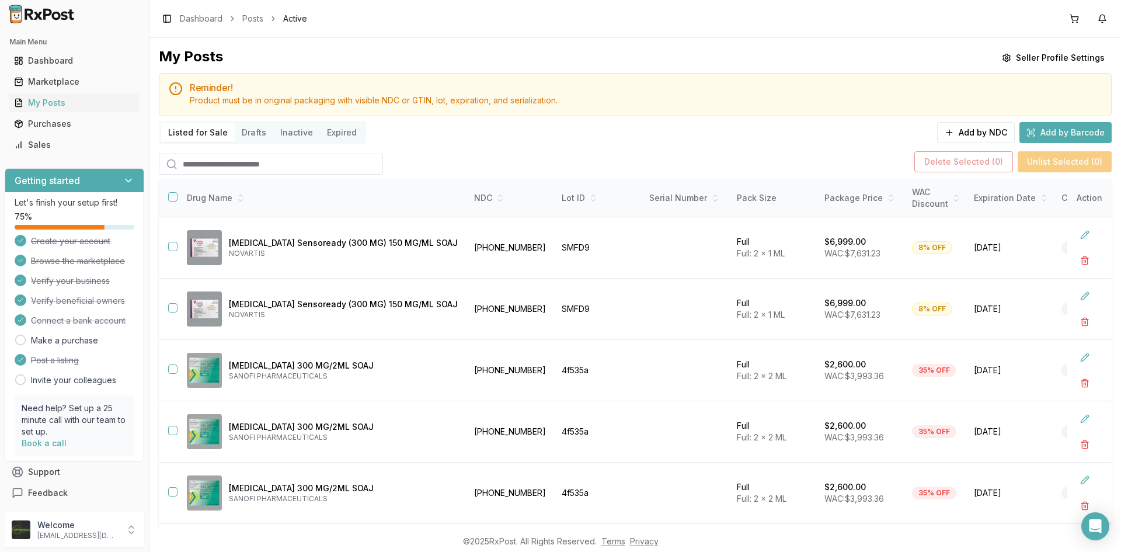
click at [222, 166] on input "search" at bounding box center [271, 164] width 224 height 21
type input "*******"
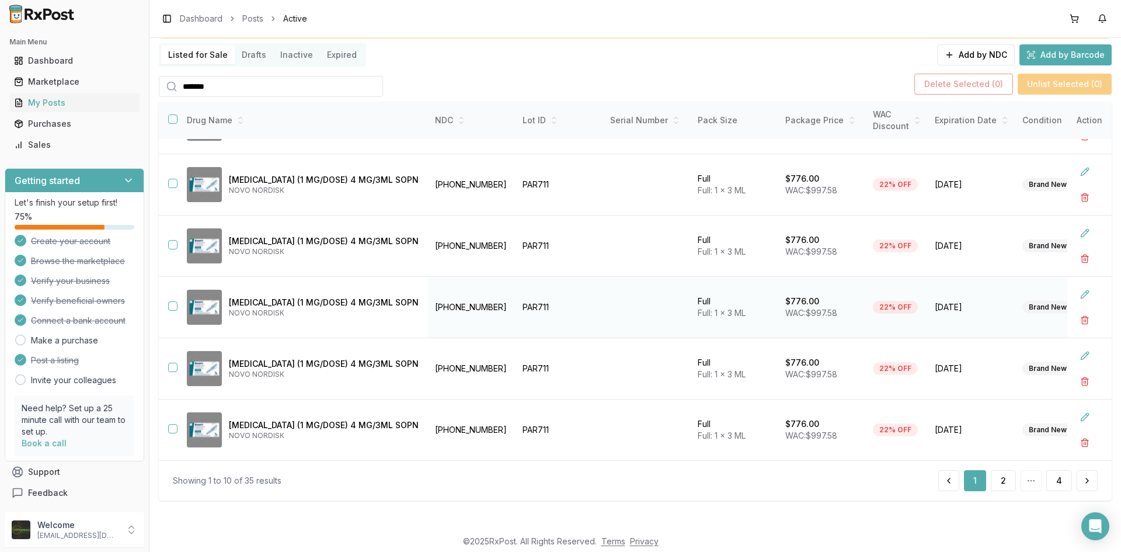
scroll to position [297, 0]
click at [1057, 482] on button "4" at bounding box center [1059, 480] width 26 height 21
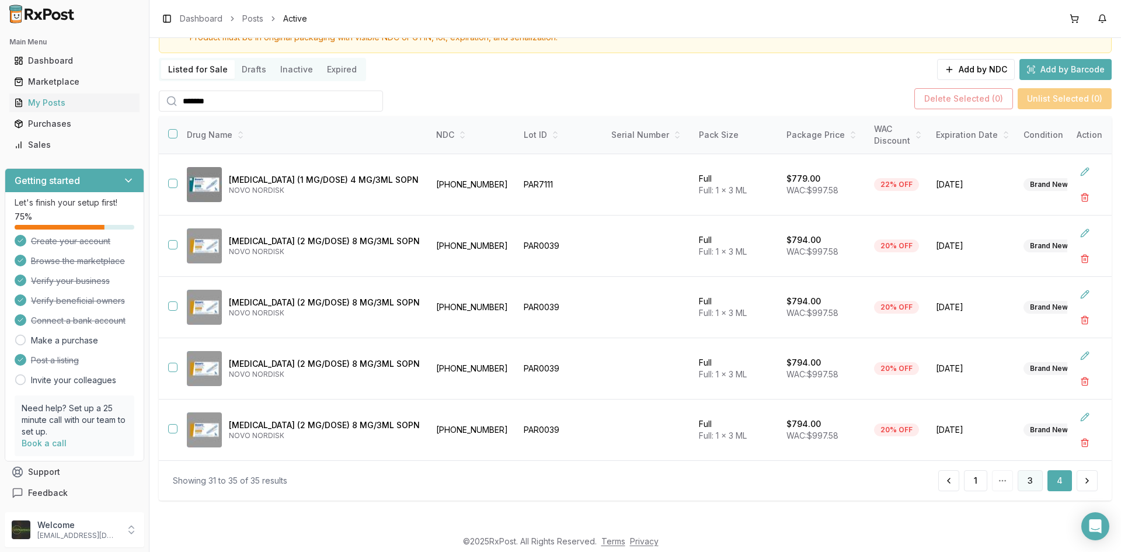
click at [1029, 487] on button "3" at bounding box center [1030, 480] width 25 height 21
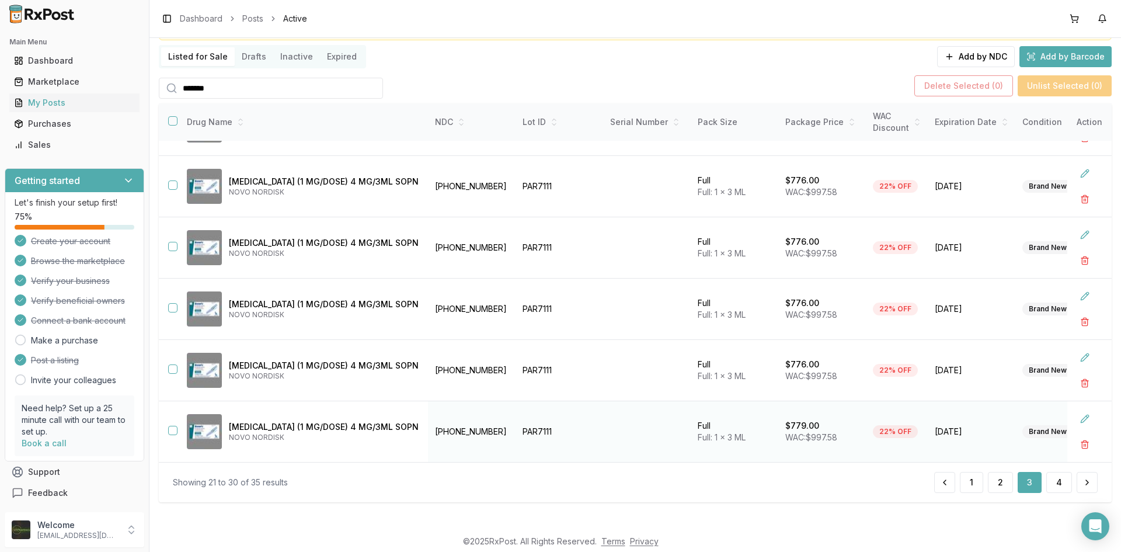
scroll to position [78, 0]
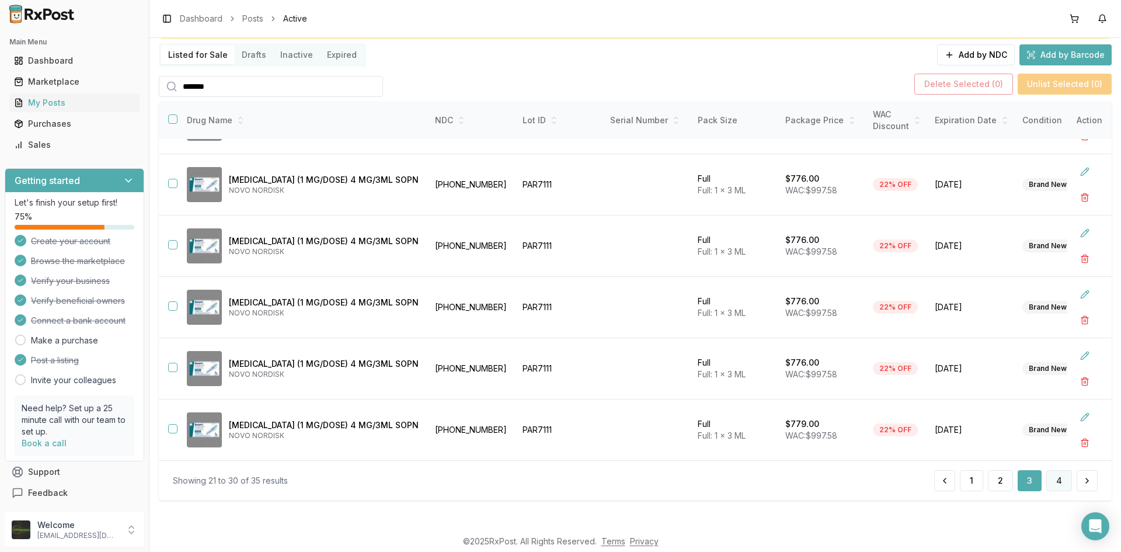
click at [1057, 480] on button "4" at bounding box center [1059, 480] width 26 height 21
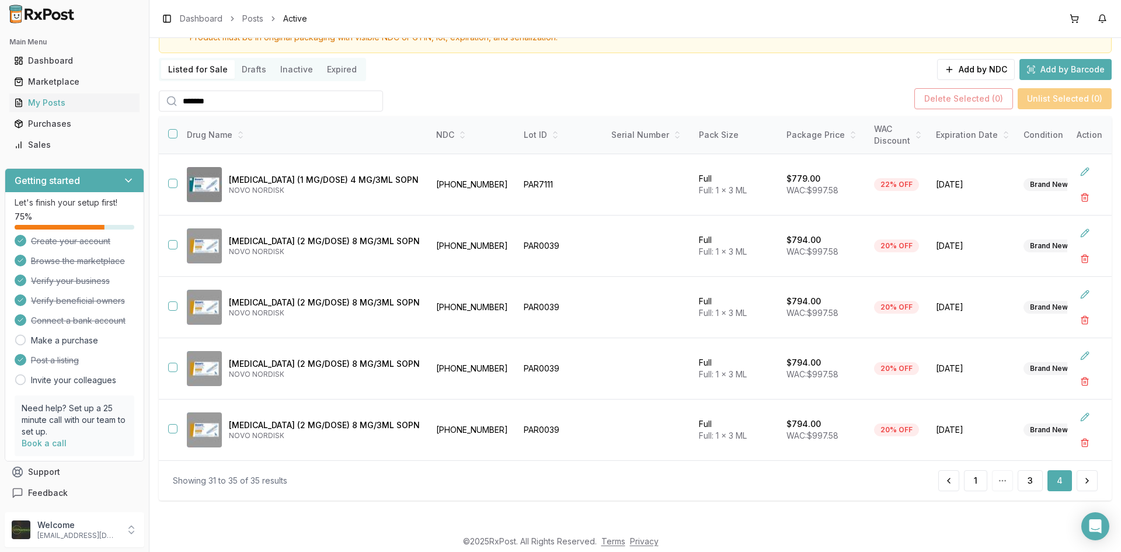
scroll to position [68, 0]
click at [175, 240] on button "button" at bounding box center [172, 244] width 9 height 9
click at [172, 301] on button "button" at bounding box center [172, 305] width 9 height 9
drag, startPoint x: 172, startPoint y: 362, endPoint x: 176, endPoint y: 402, distance: 40.6
click at [172, 373] on td at bounding box center [168, 368] width 19 height 61
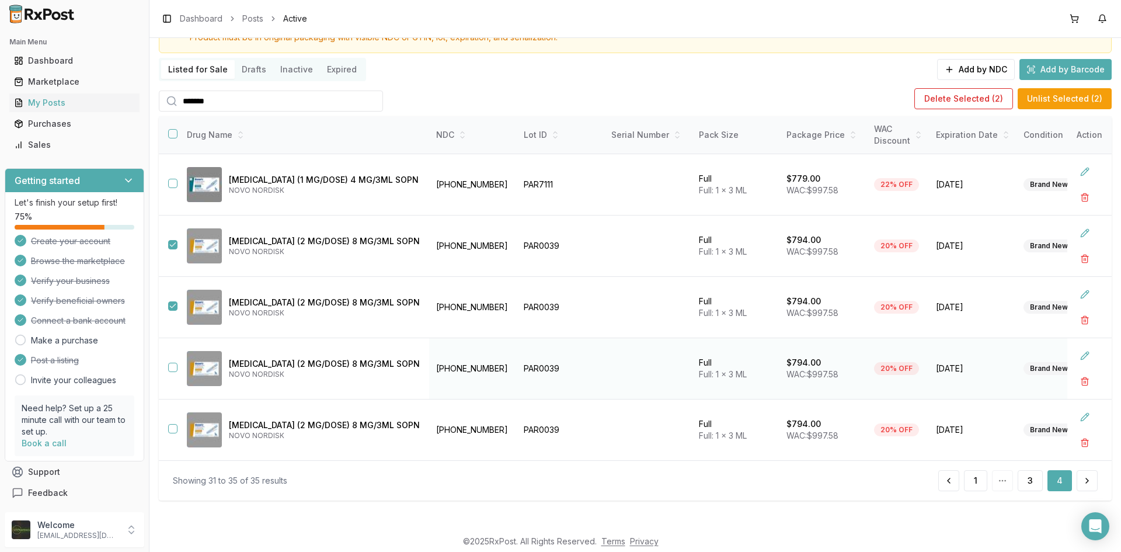
click at [171, 363] on button "button" at bounding box center [172, 367] width 9 height 9
click at [171, 424] on button "button" at bounding box center [172, 428] width 9 height 9
click at [173, 424] on button "button" at bounding box center [172, 428] width 9 height 9
click at [174, 363] on button "button" at bounding box center [172, 367] width 9 height 9
click at [173, 302] on button "button" at bounding box center [172, 305] width 9 height 9
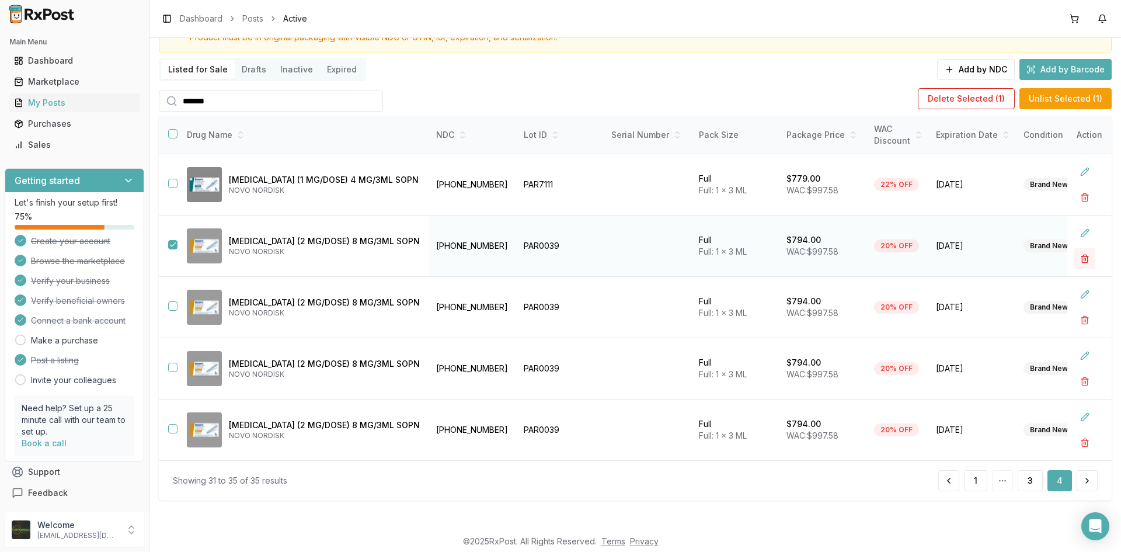
click at [1080, 253] on button "button" at bounding box center [1084, 258] width 21 height 21
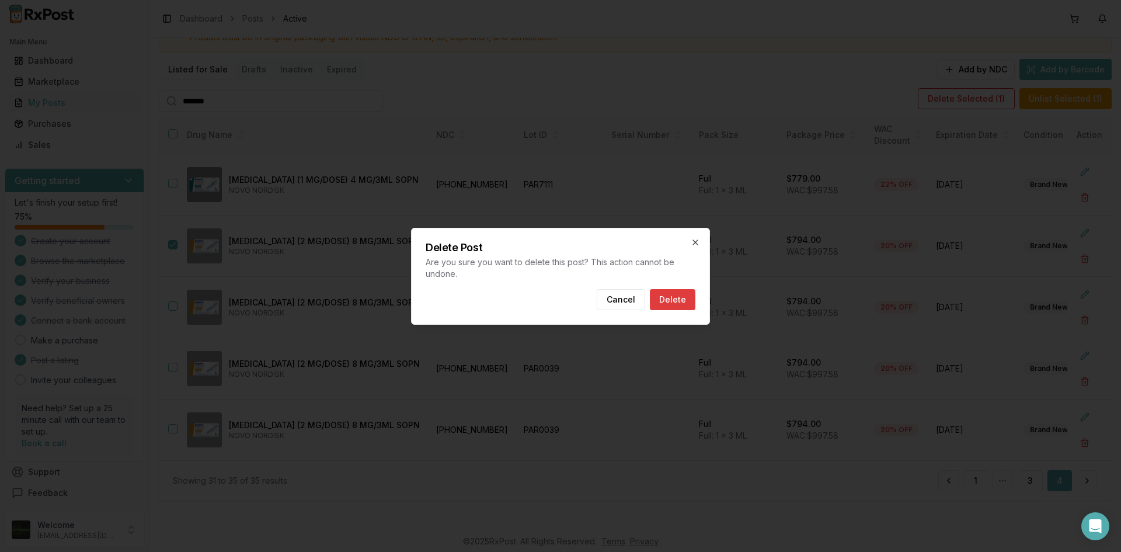
click at [668, 301] on button "Delete" at bounding box center [673, 299] width 46 height 21
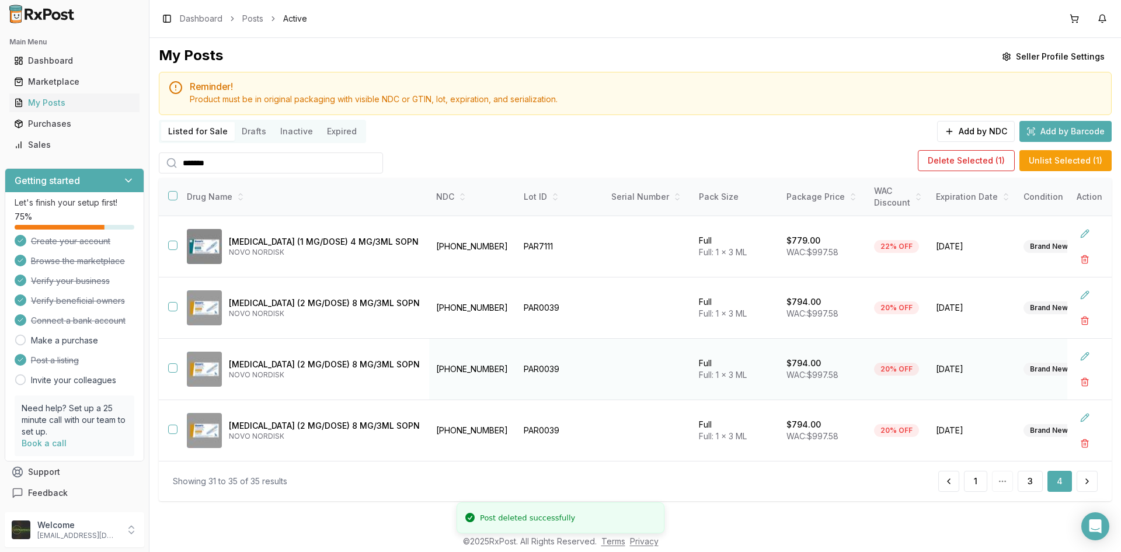
scroll to position [0, 0]
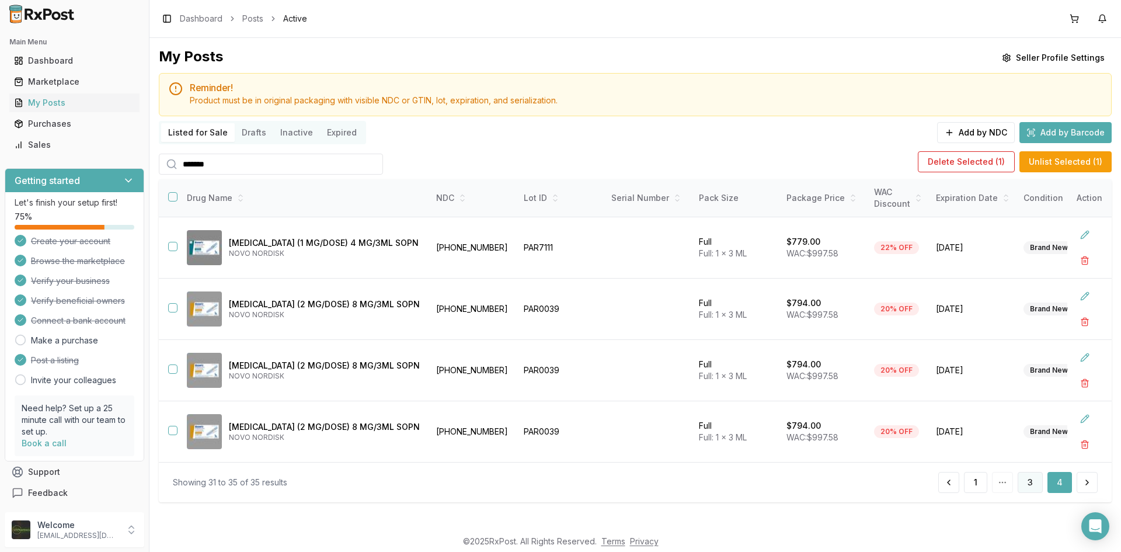
click at [1027, 492] on button "3" at bounding box center [1030, 482] width 25 height 21
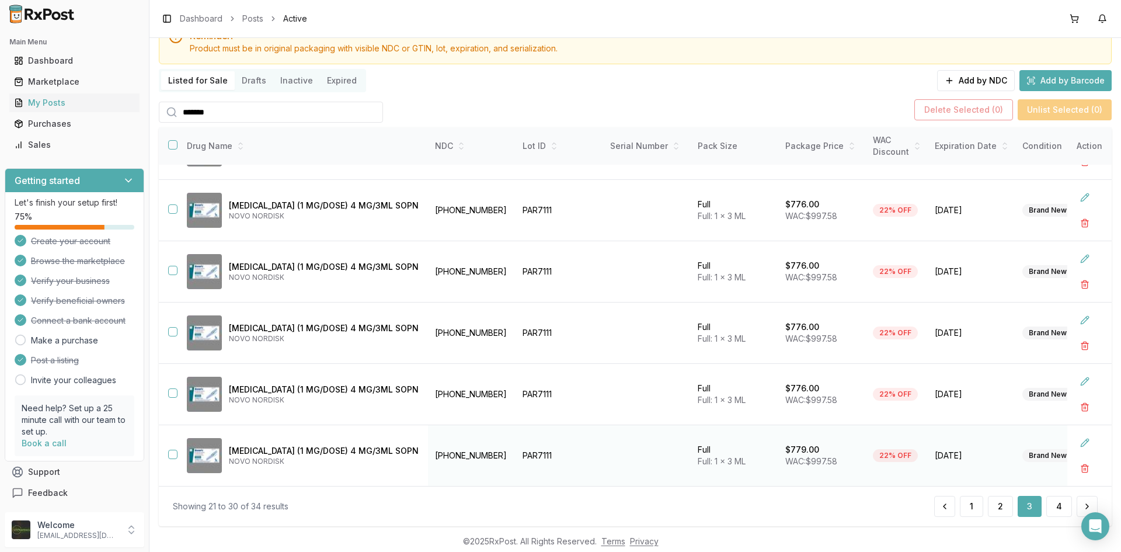
scroll to position [78, 0]
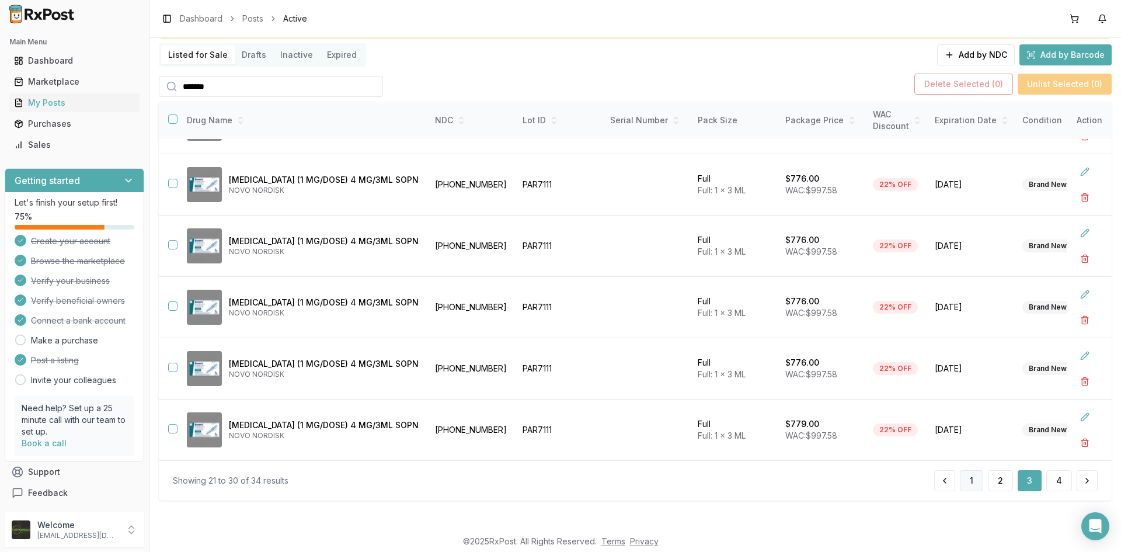
click at [972, 480] on button "1" at bounding box center [971, 480] width 23 height 21
click at [46, 151] on link "Sales" at bounding box center [74, 144] width 130 height 21
